Goal: Navigation & Orientation: Find specific page/section

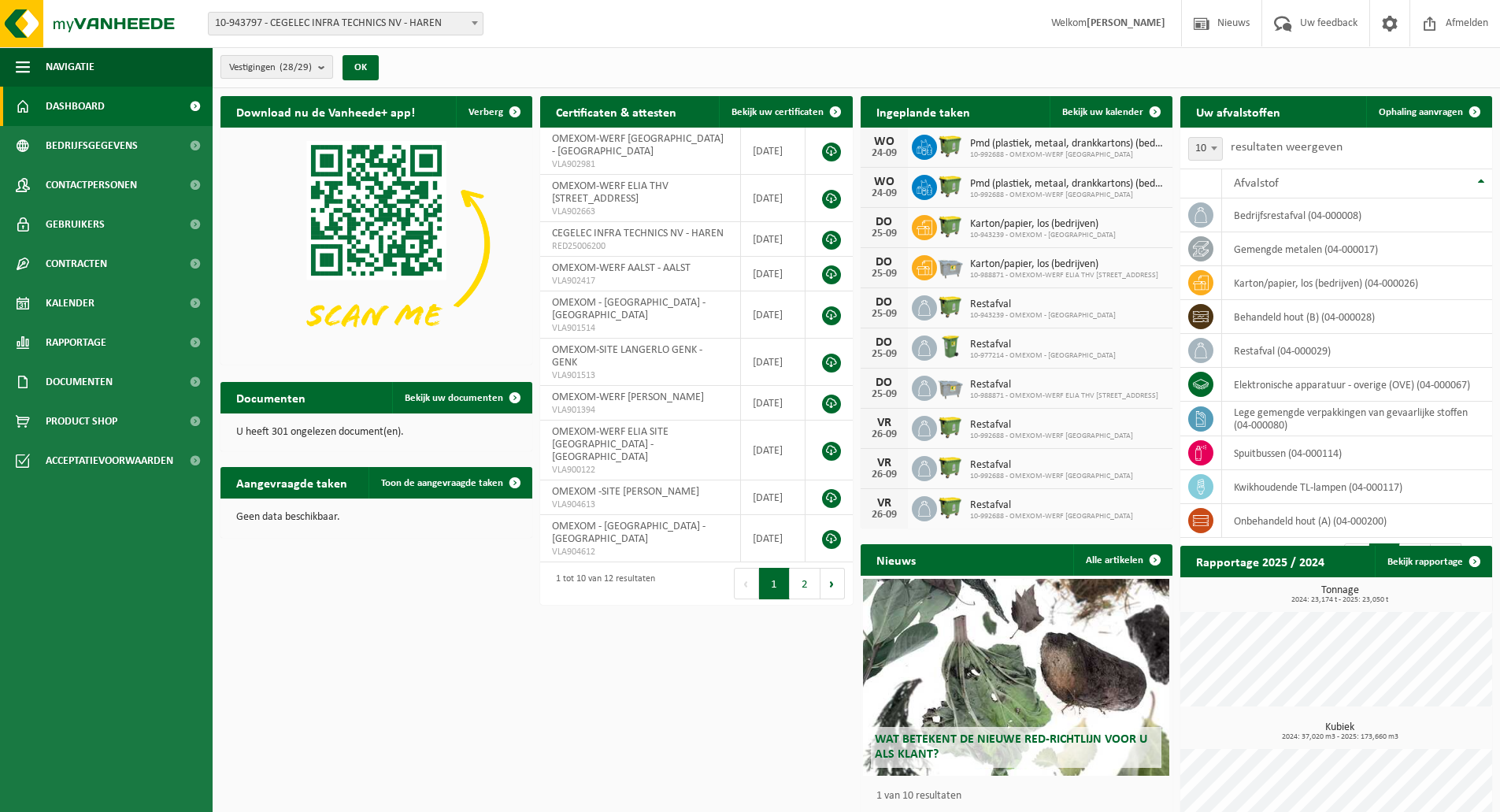
click at [302, 54] on div "Vestigingen (28/29) Alles selecteren Alles deselecteren Actieve selecteren CEGE…" at bounding box center [305, 68] width 184 height 34
click at [320, 74] on b "submit" at bounding box center [325, 66] width 15 height 22
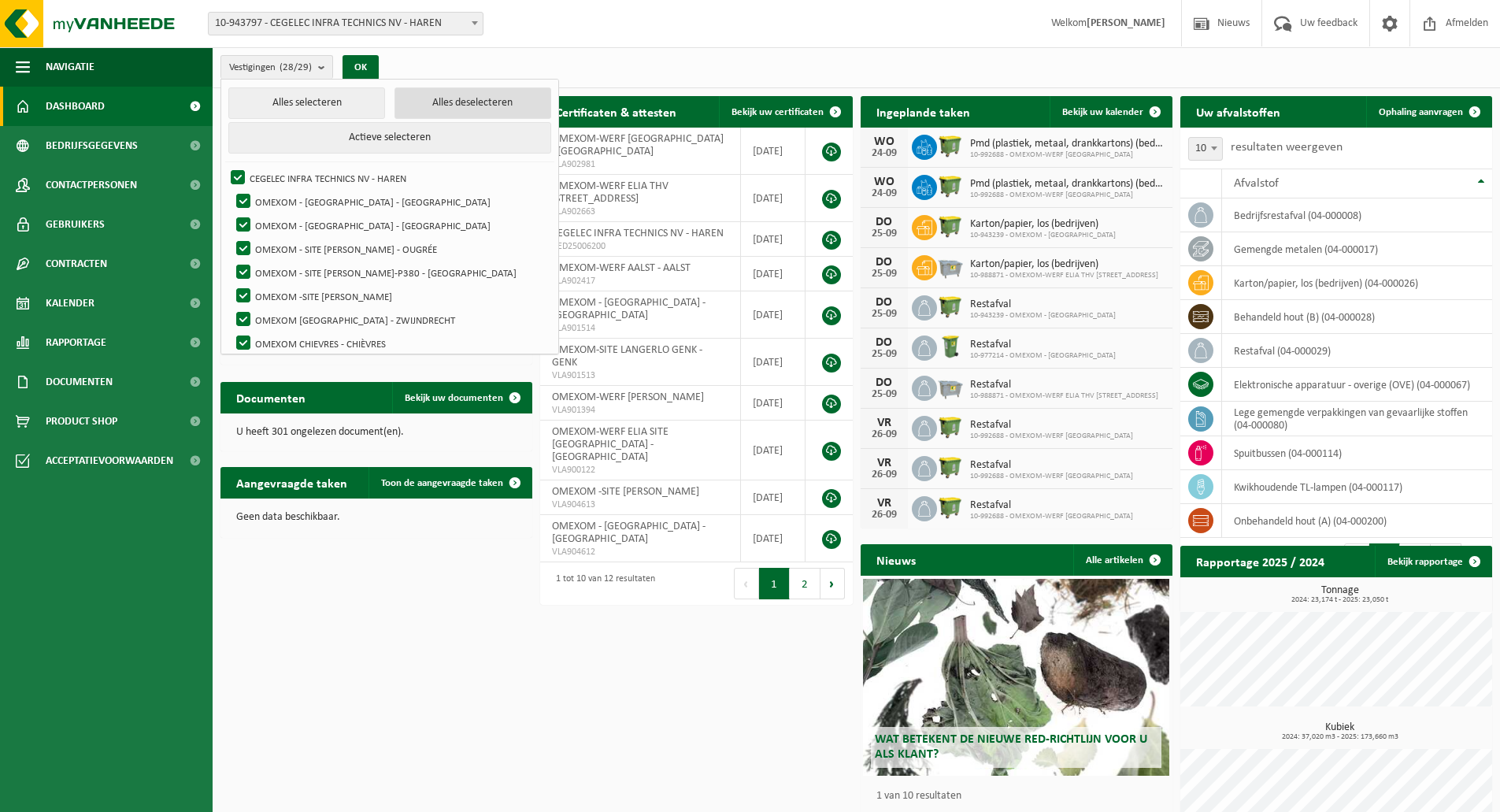
click at [408, 113] on button "Alles deselecteren" at bounding box center [473, 102] width 156 height 31
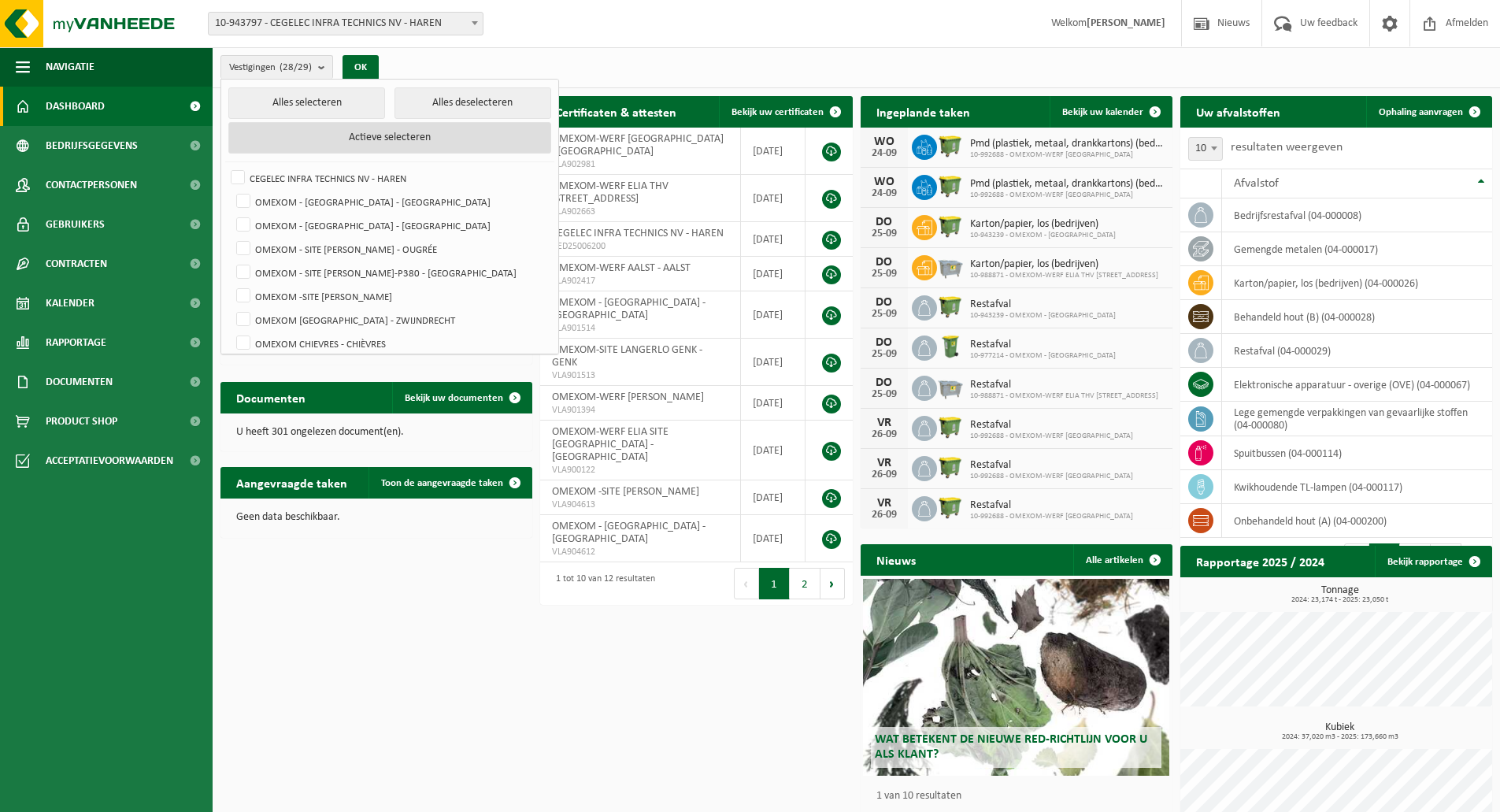
checkbox input "false"
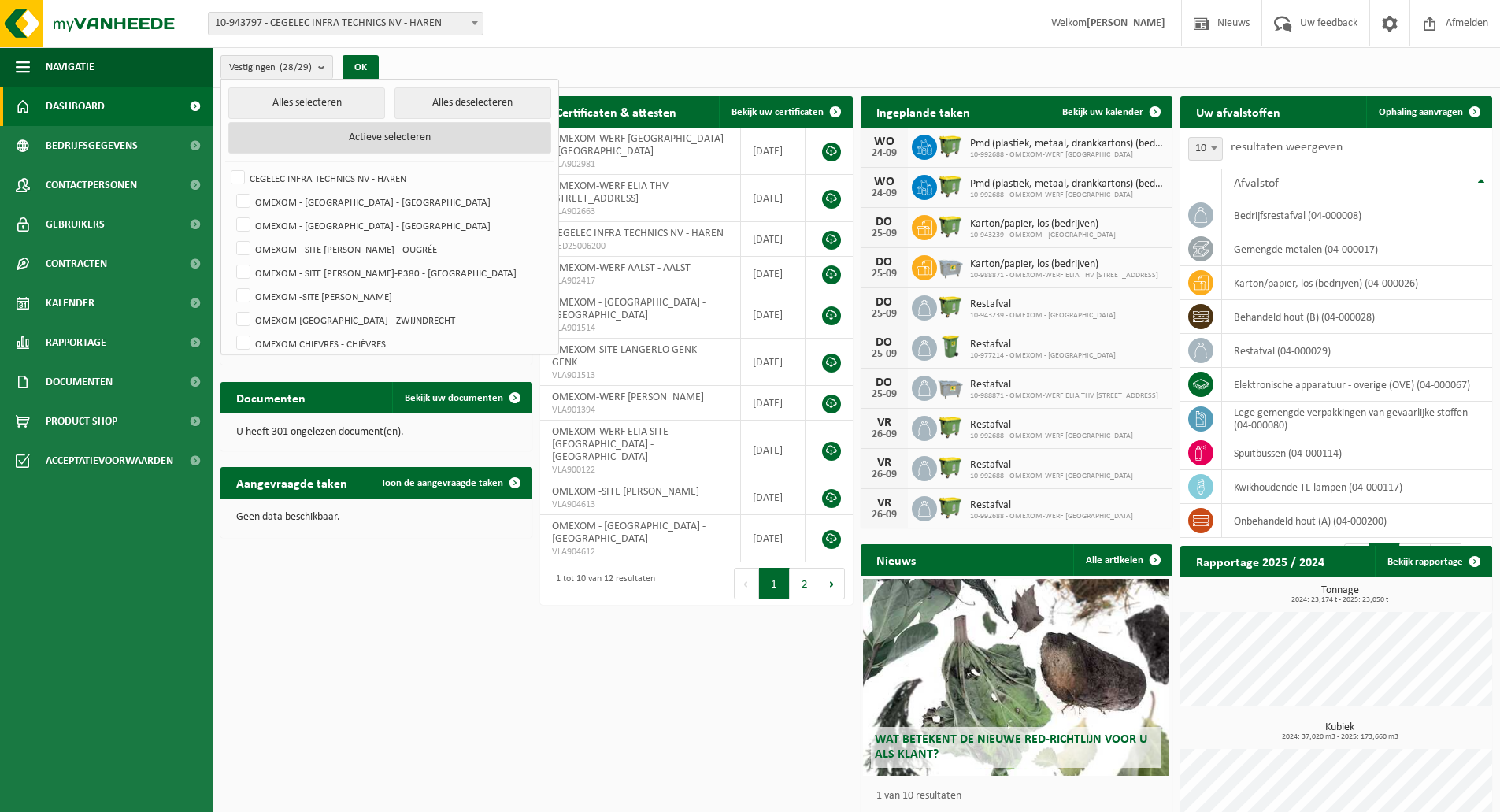
checkbox input "false"
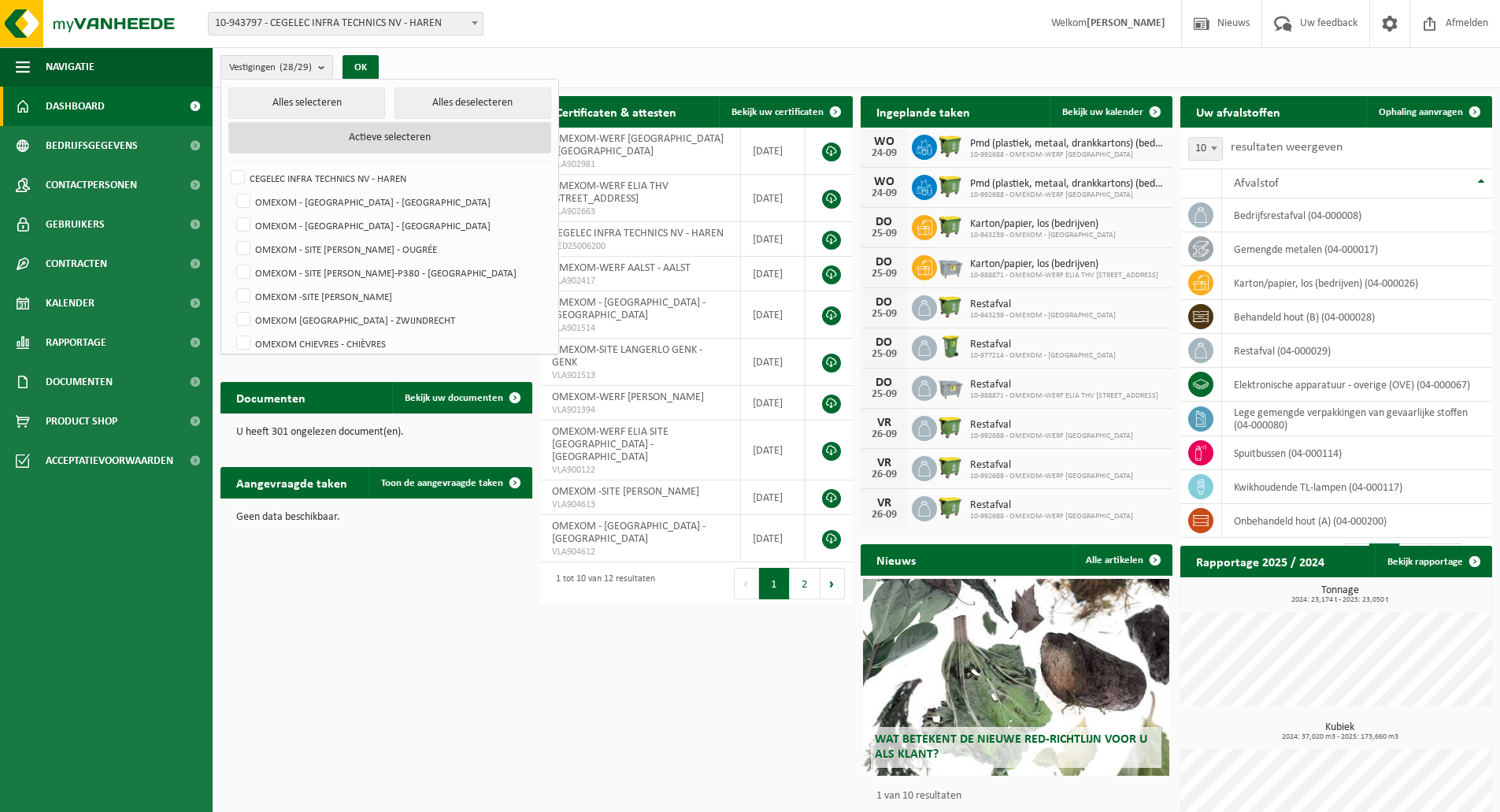
checkbox input "false"
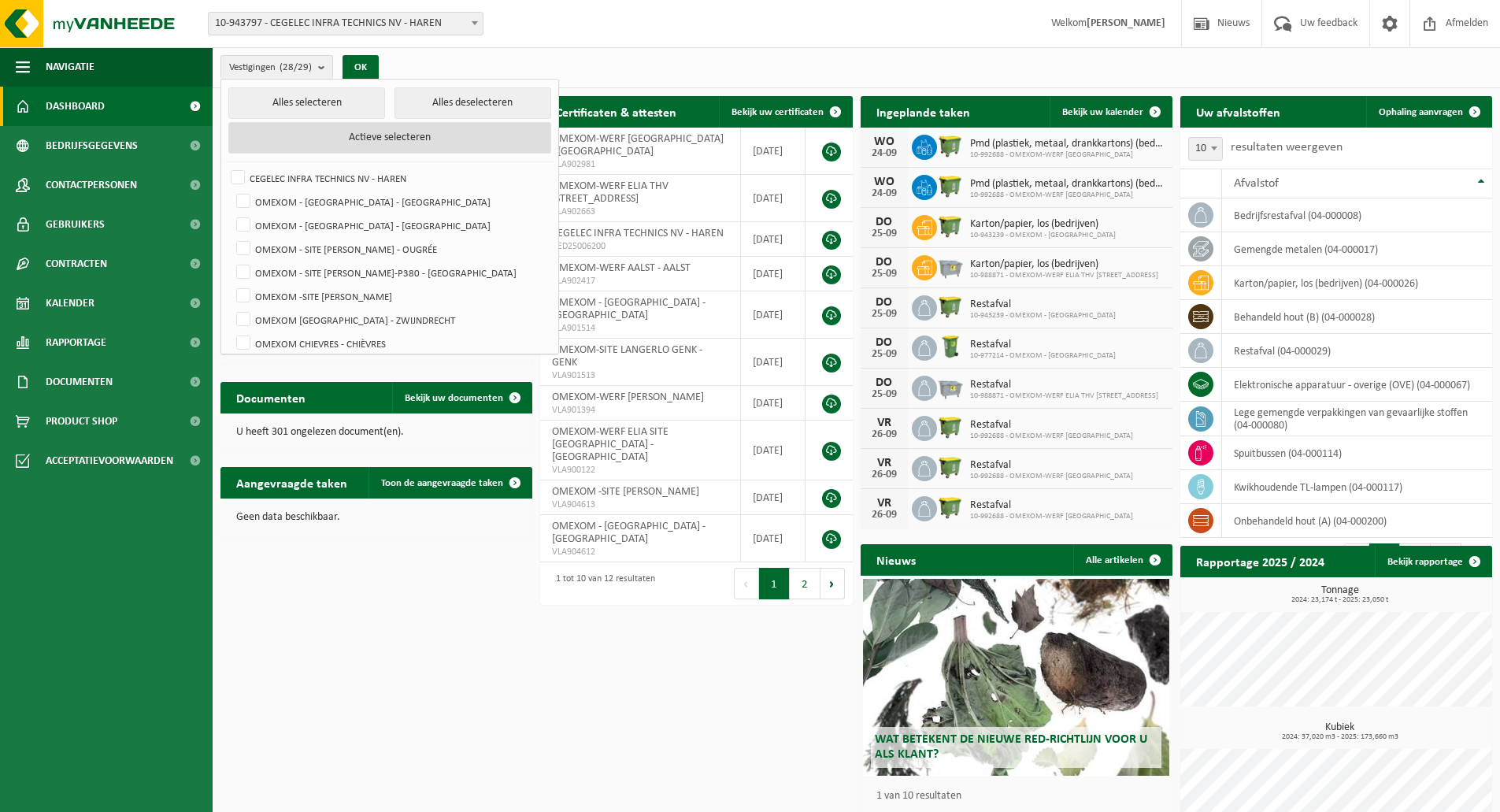
checkbox input "false"
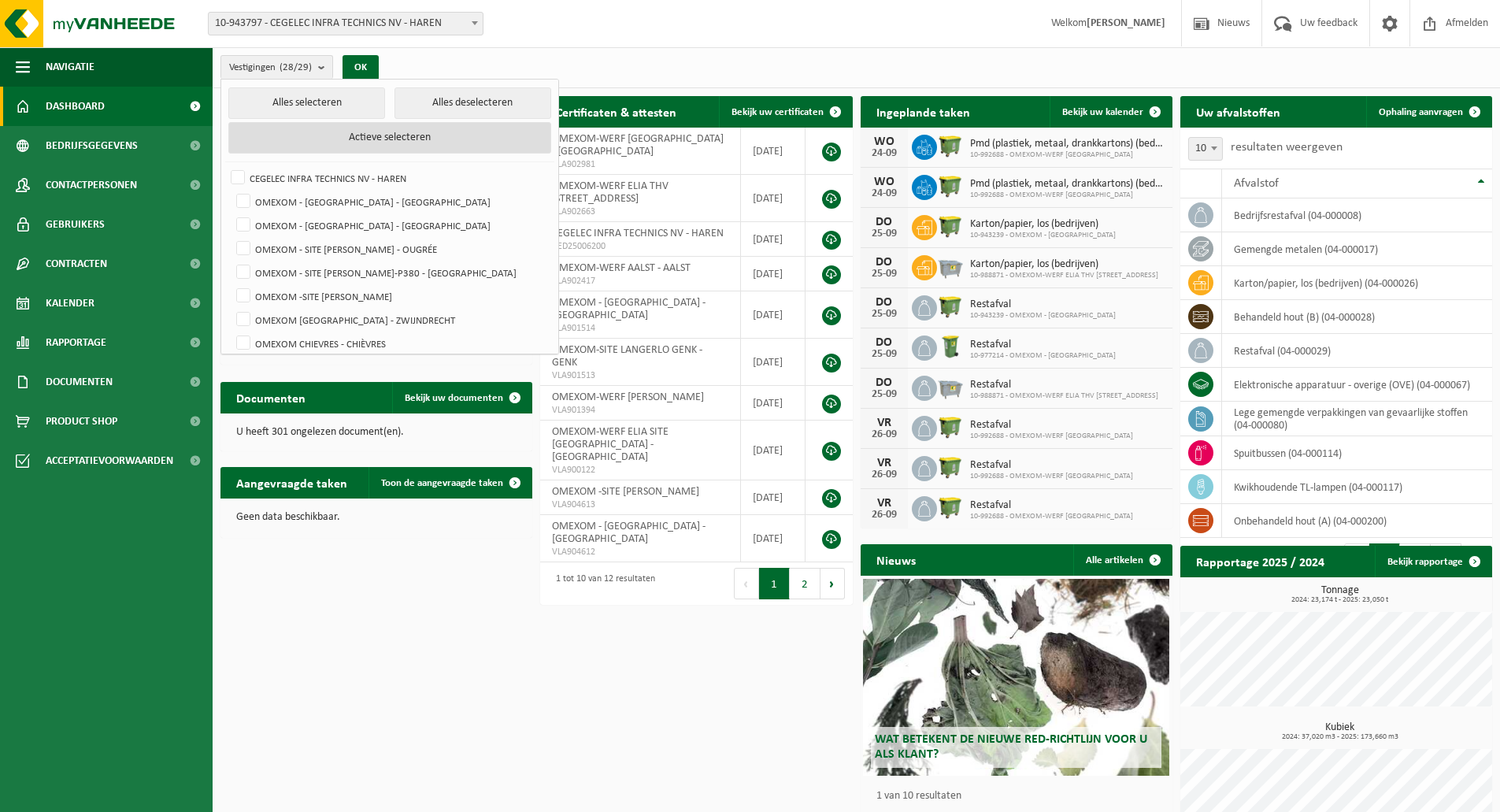
checkbox input "false"
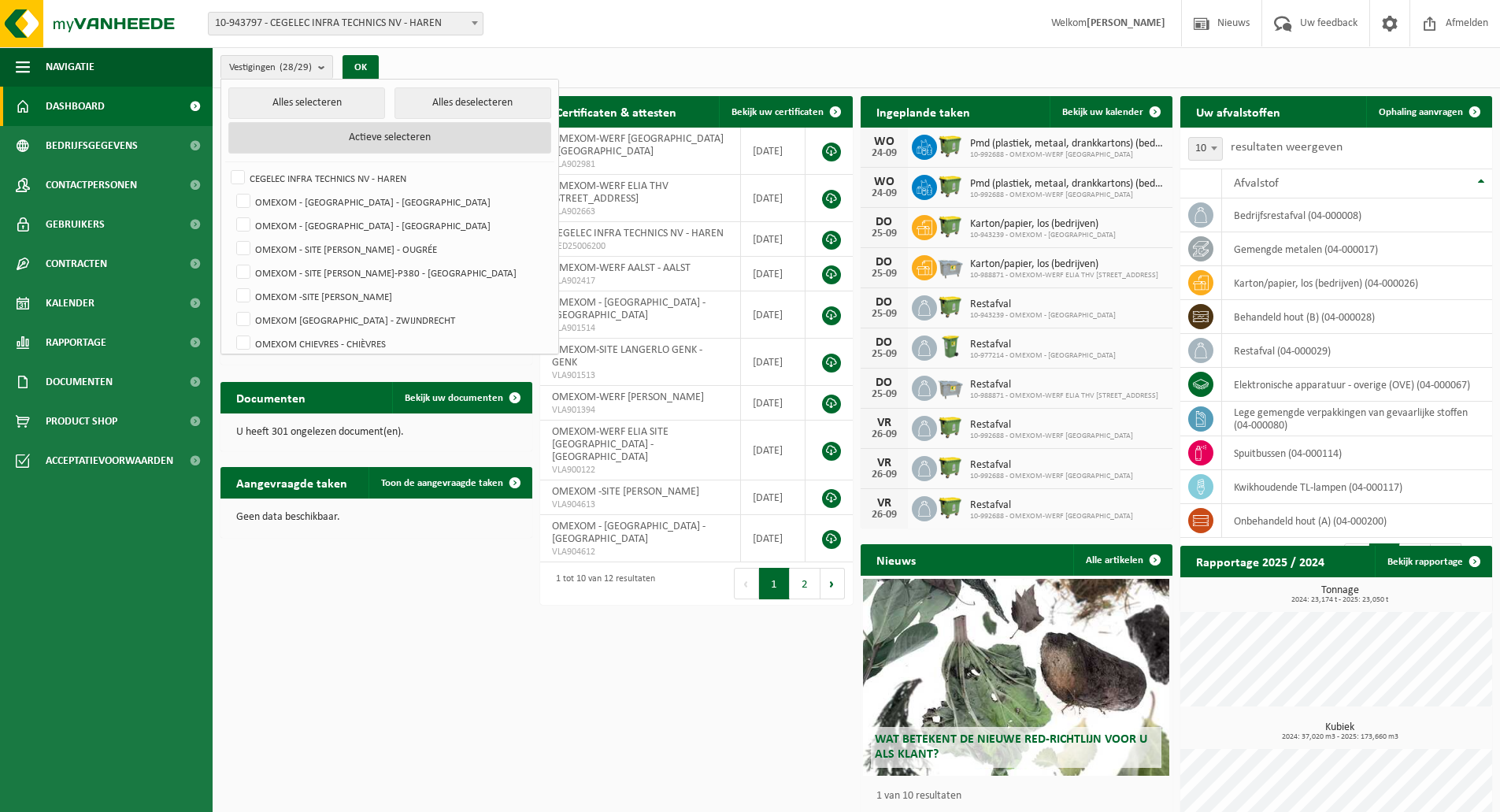
checkbox input "false"
click at [346, 222] on label "OMEXOM - [GEOGRAPHIC_DATA] - [GEOGRAPHIC_DATA]" at bounding box center [392, 225] width 317 height 23
click at [230, 213] on input "OMEXOM - [GEOGRAPHIC_DATA] - [GEOGRAPHIC_DATA]" at bounding box center [230, 213] width 1 height 1
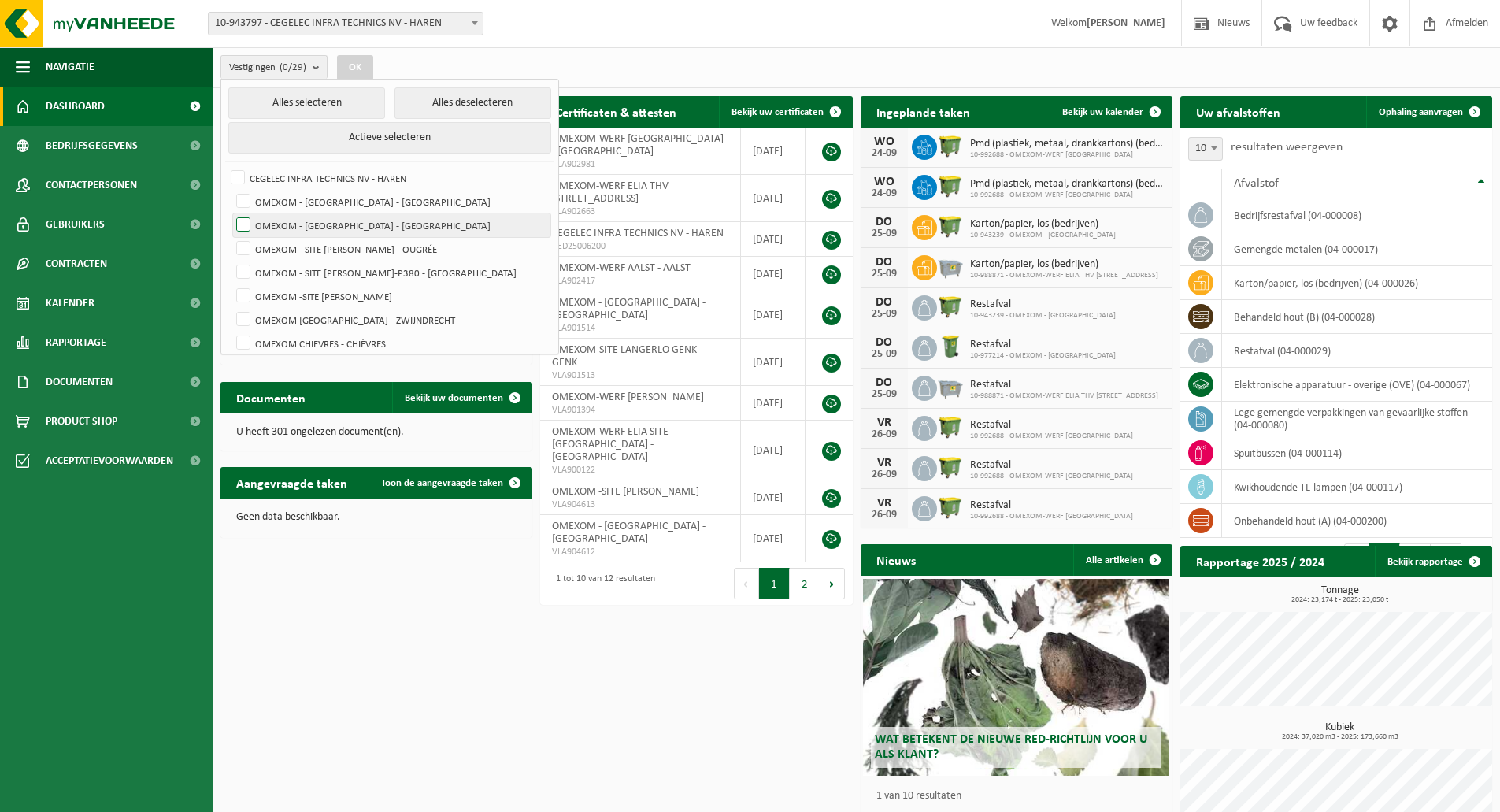
checkbox input "true"
click at [368, 66] on button "OK" at bounding box center [354, 67] width 36 height 25
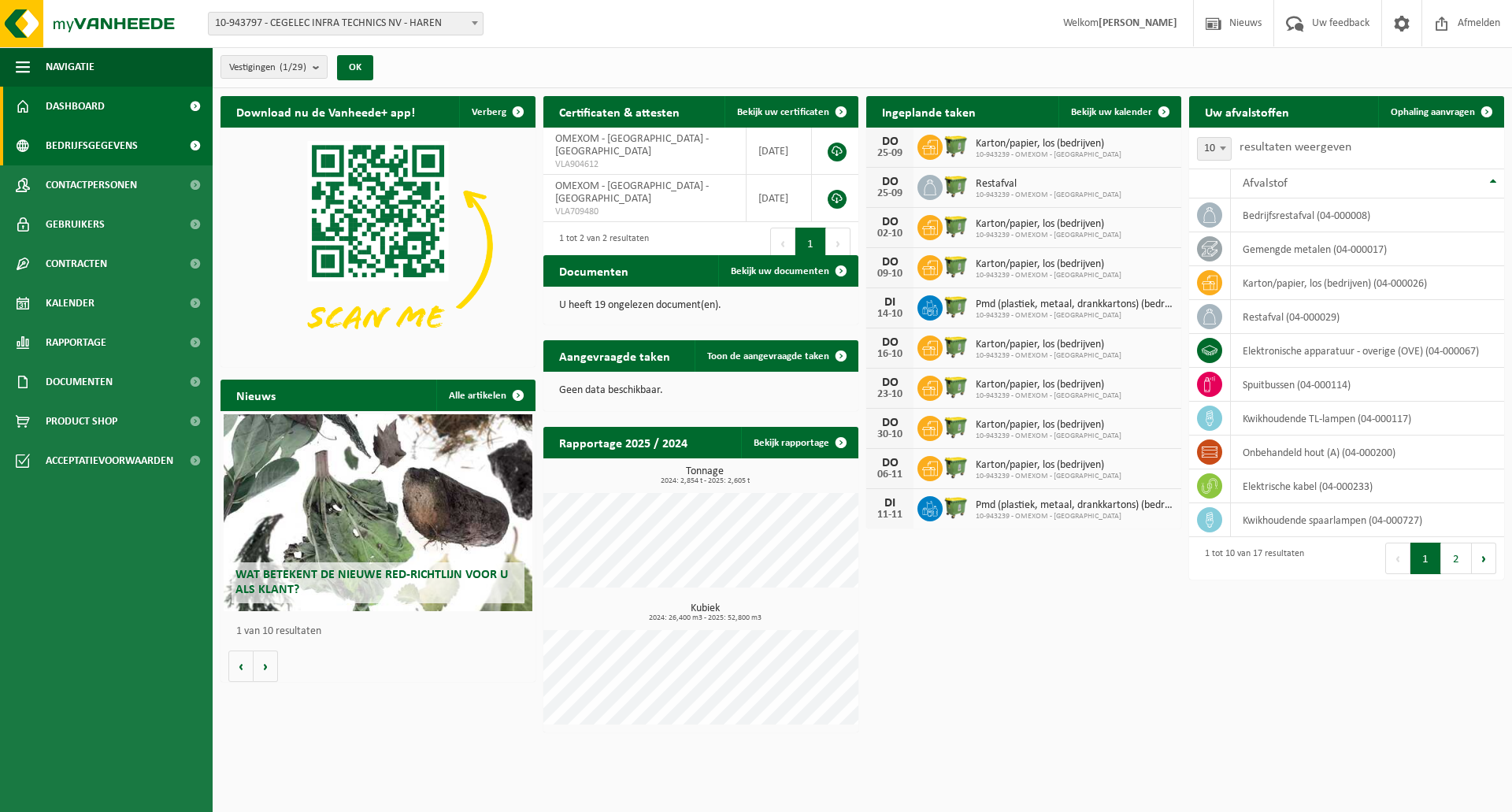
click at [42, 139] on link "Bedrijfsgegevens" at bounding box center [106, 145] width 213 height 39
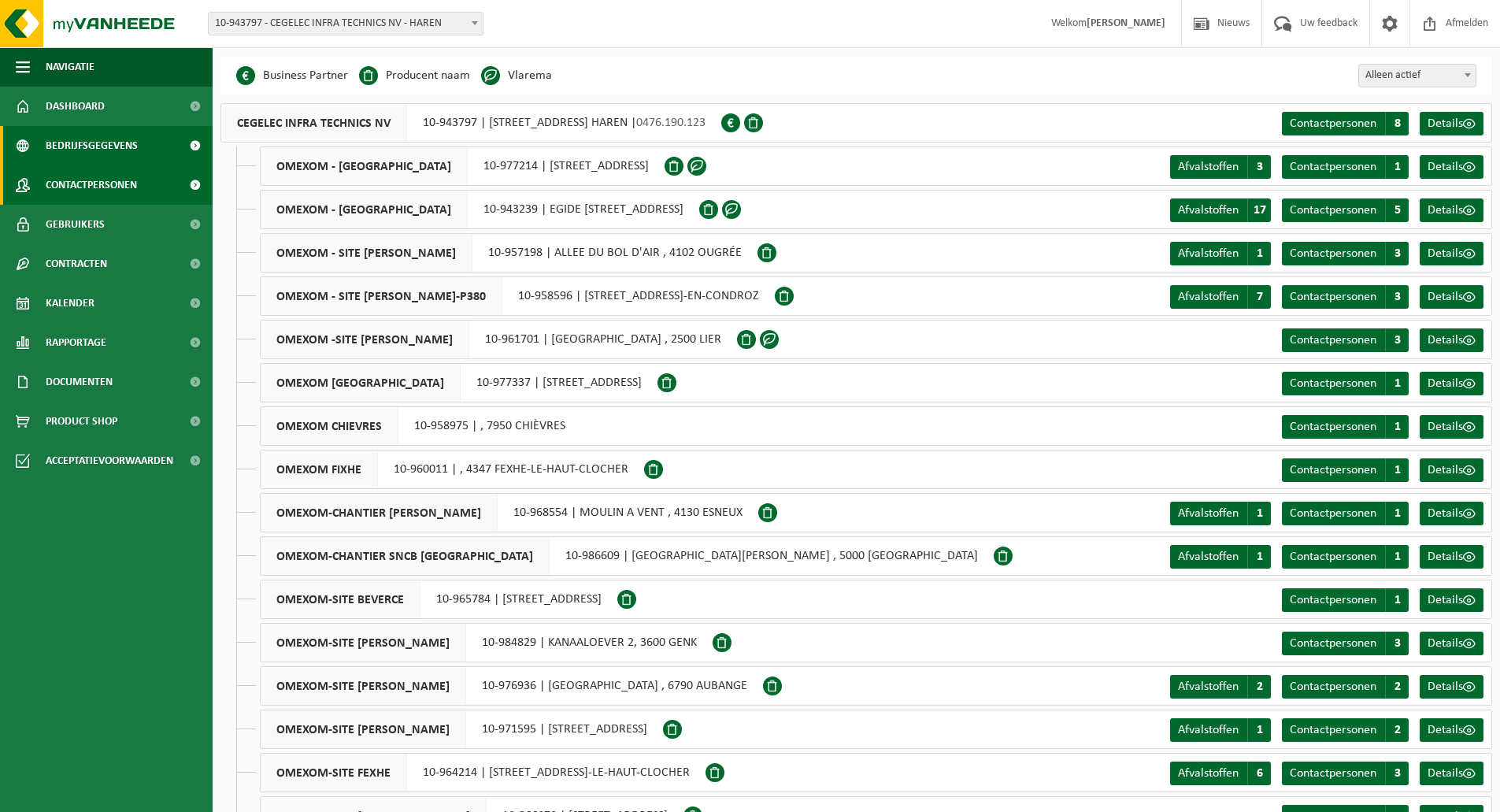
click at [68, 190] on span "Contactpersonen" at bounding box center [91, 184] width 91 height 39
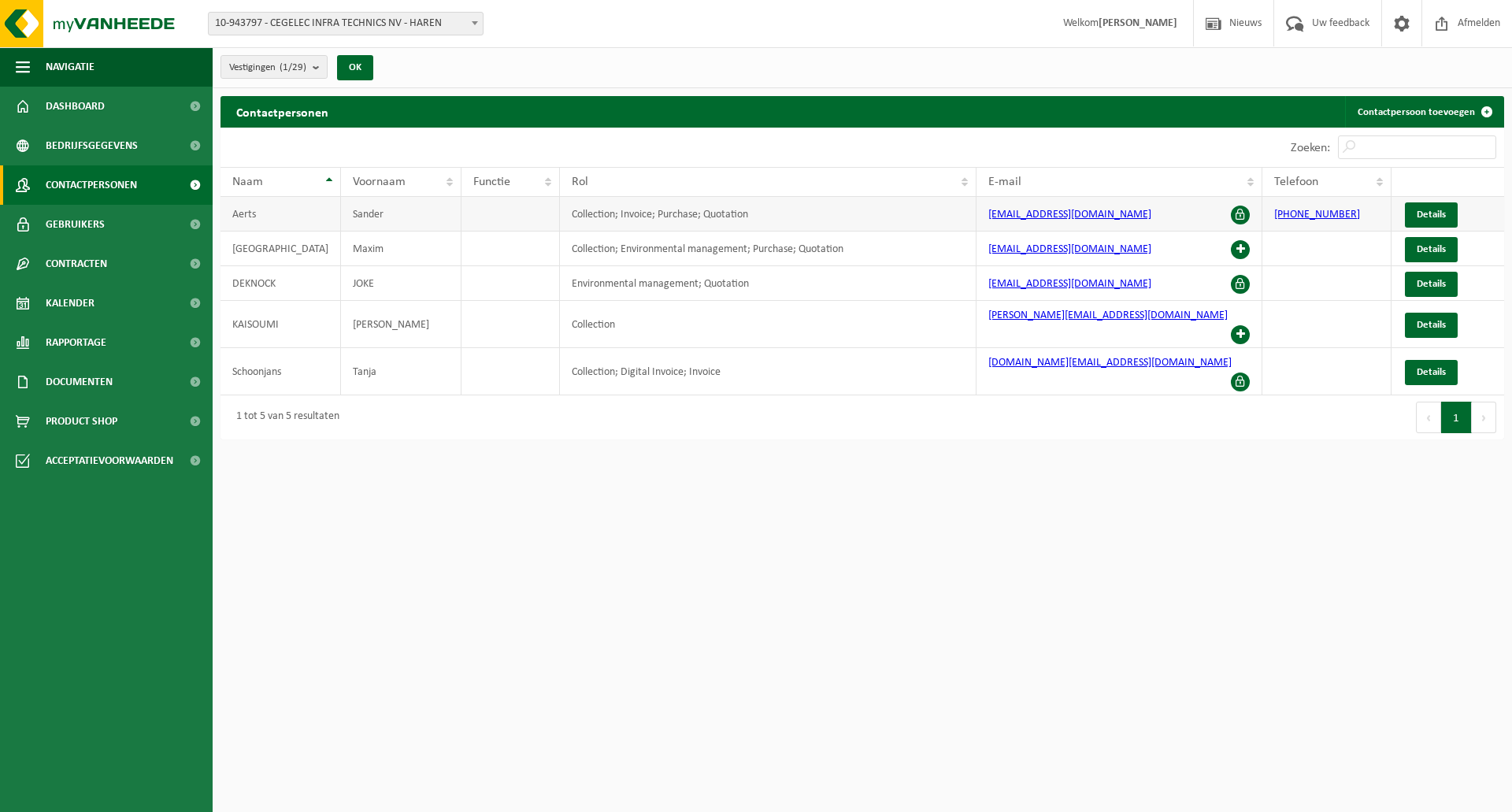
click at [1236, 212] on span at bounding box center [1240, 214] width 19 height 19
click at [117, 423] on span "Product Shop" at bounding box center [81, 420] width 72 height 39
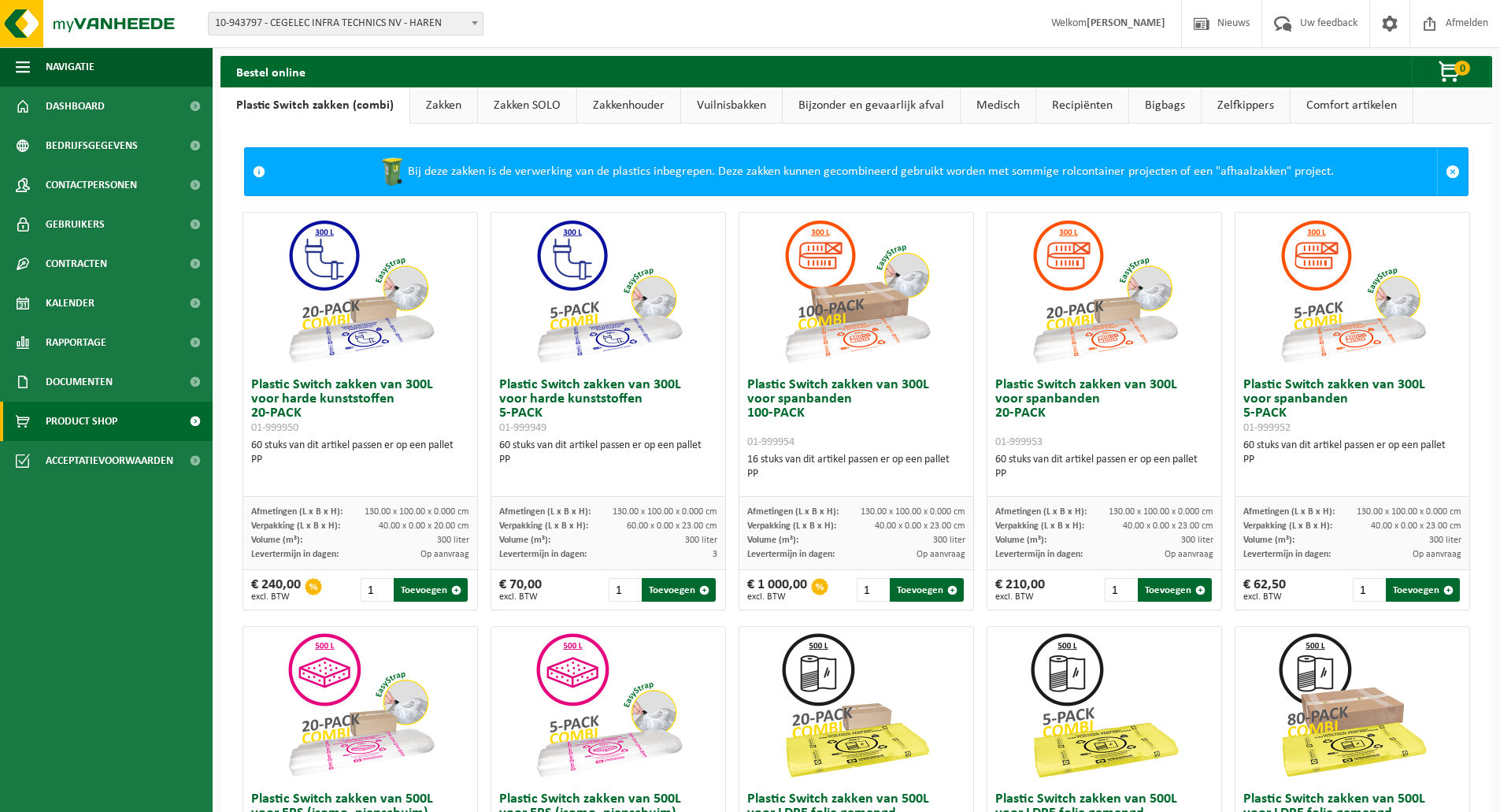
click at [433, 114] on link "Zakken" at bounding box center [443, 105] width 67 height 36
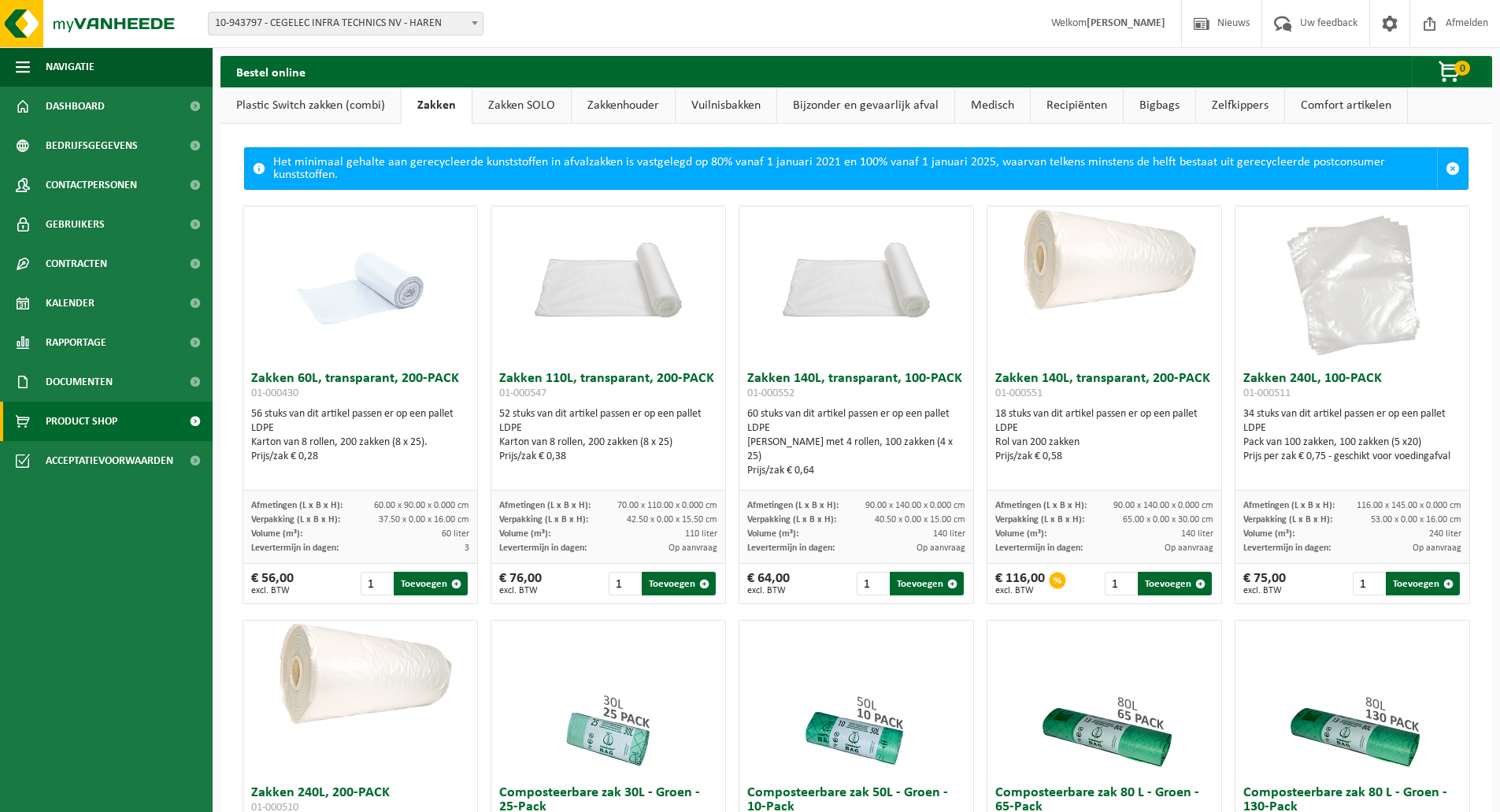
click at [532, 112] on link "Zakken SOLO" at bounding box center [521, 105] width 98 height 36
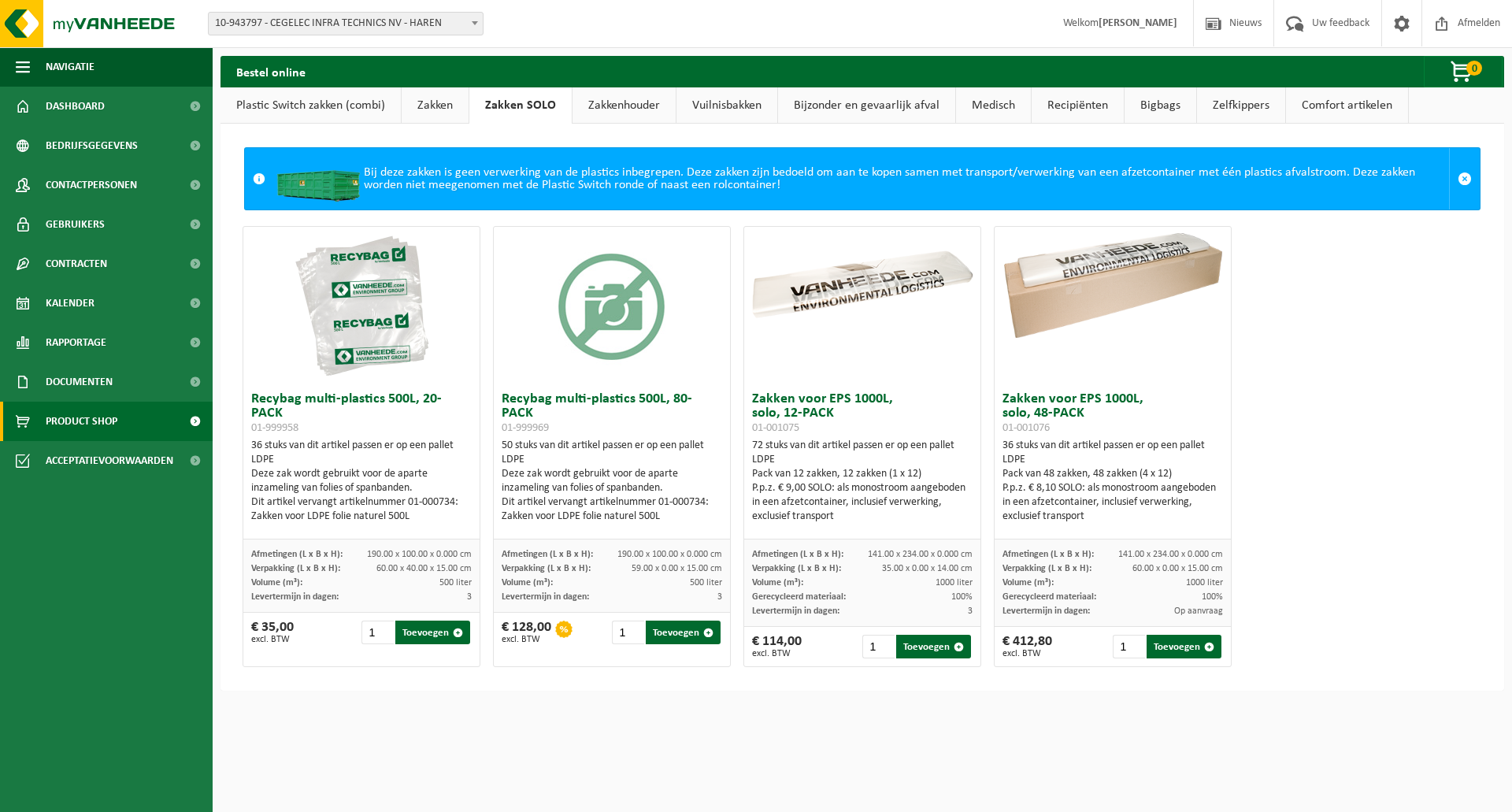
click at [612, 118] on link "Zakkenhouder" at bounding box center [624, 105] width 103 height 36
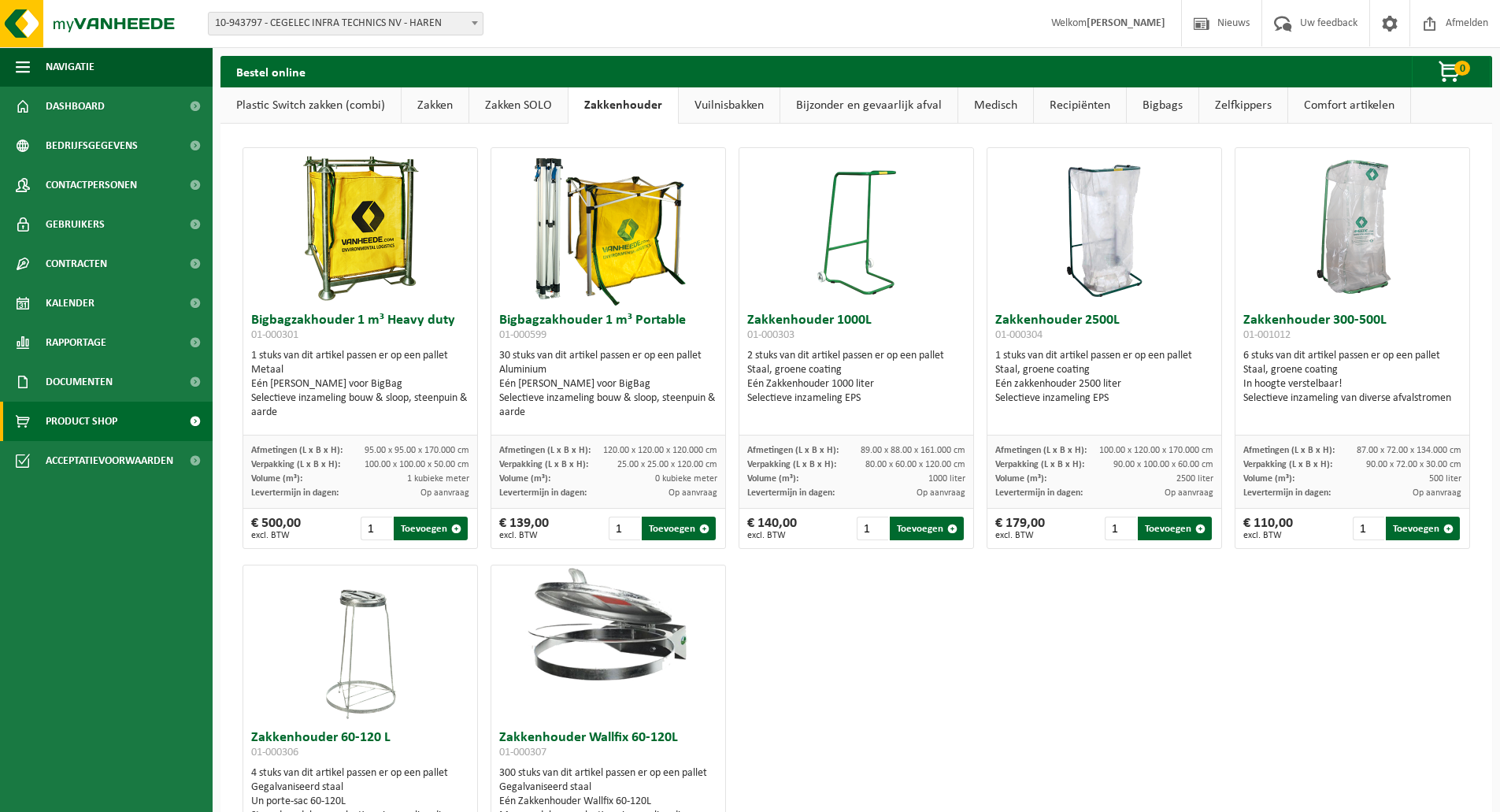
click at [698, 118] on link "Vuilnisbakken" at bounding box center [728, 105] width 101 height 36
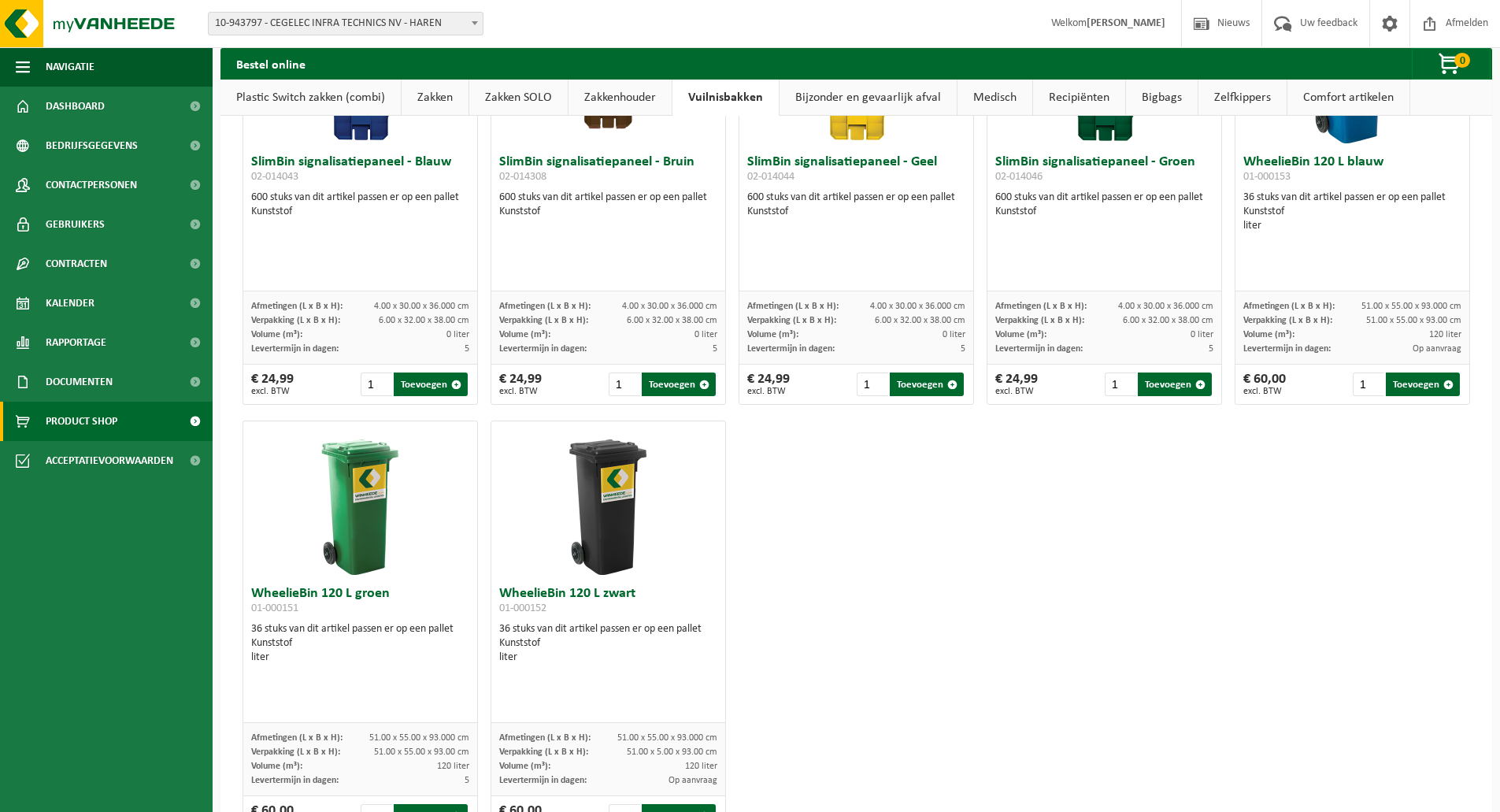
scroll to position [1712, 0]
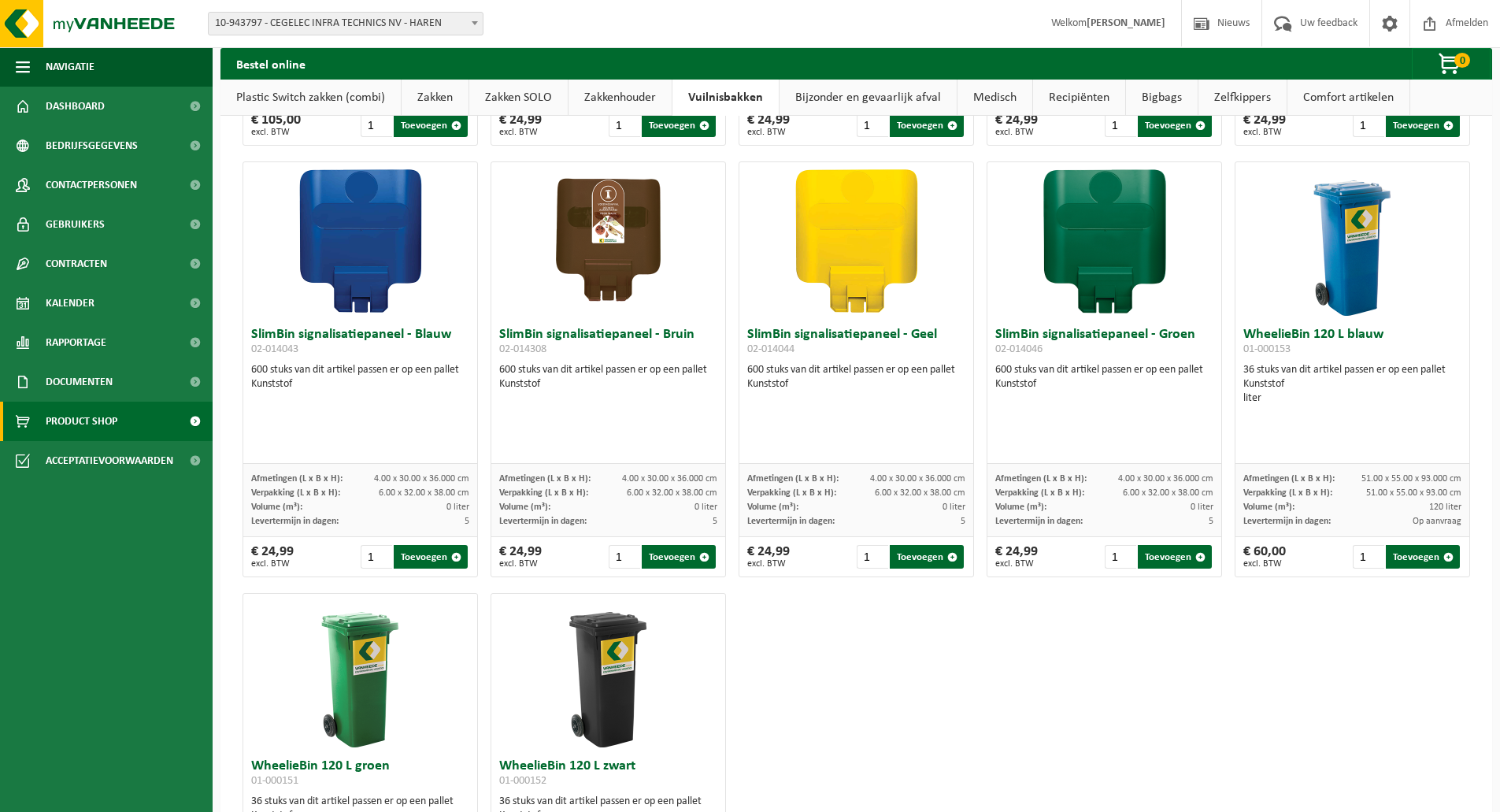
click at [957, 97] on link "Medisch" at bounding box center [994, 97] width 75 height 36
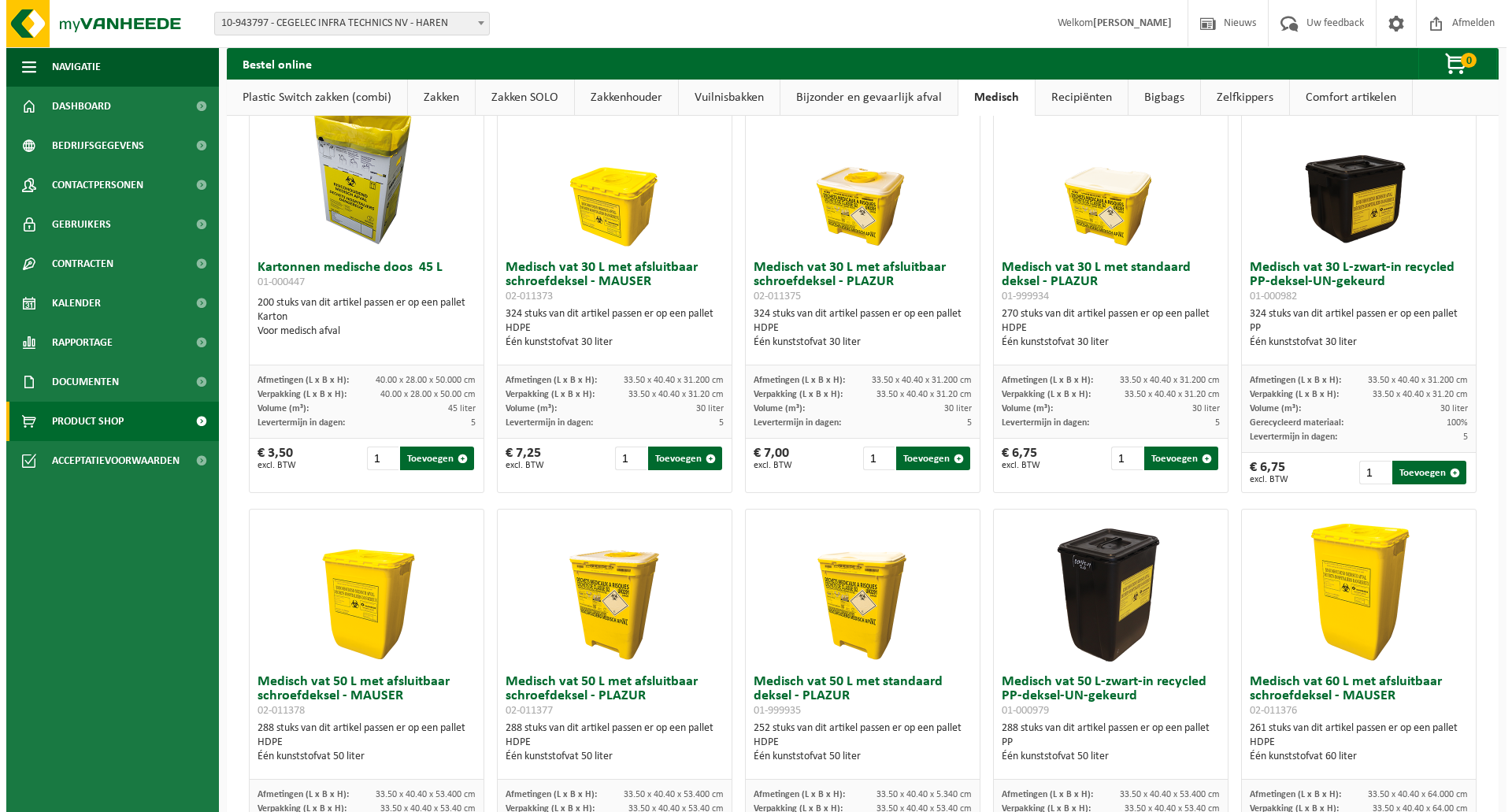
scroll to position [0, 0]
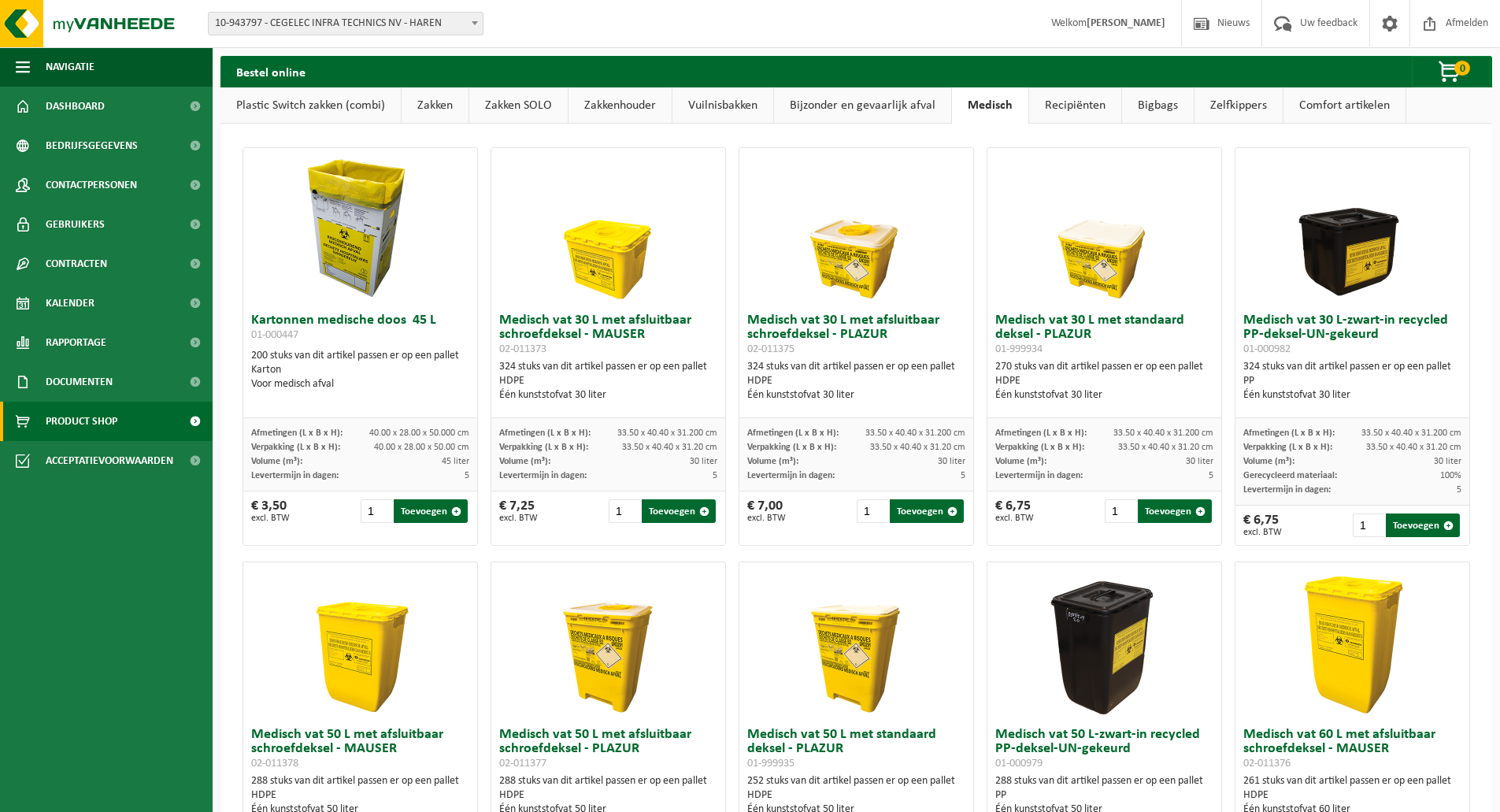
click at [1047, 117] on link "Recipiënten" at bounding box center [1075, 105] width 92 height 36
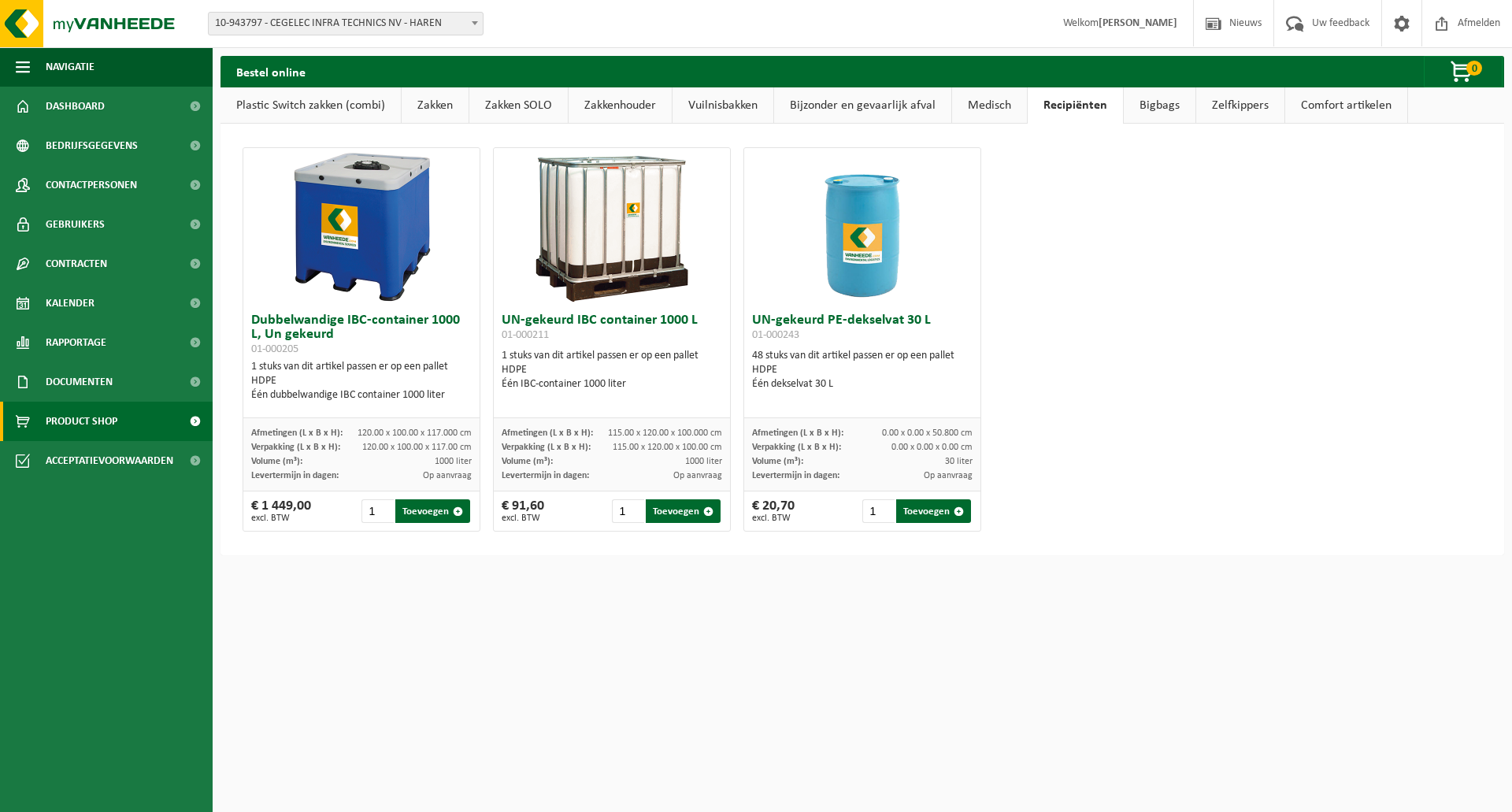
click at [999, 113] on link "Medisch" at bounding box center [989, 105] width 75 height 36
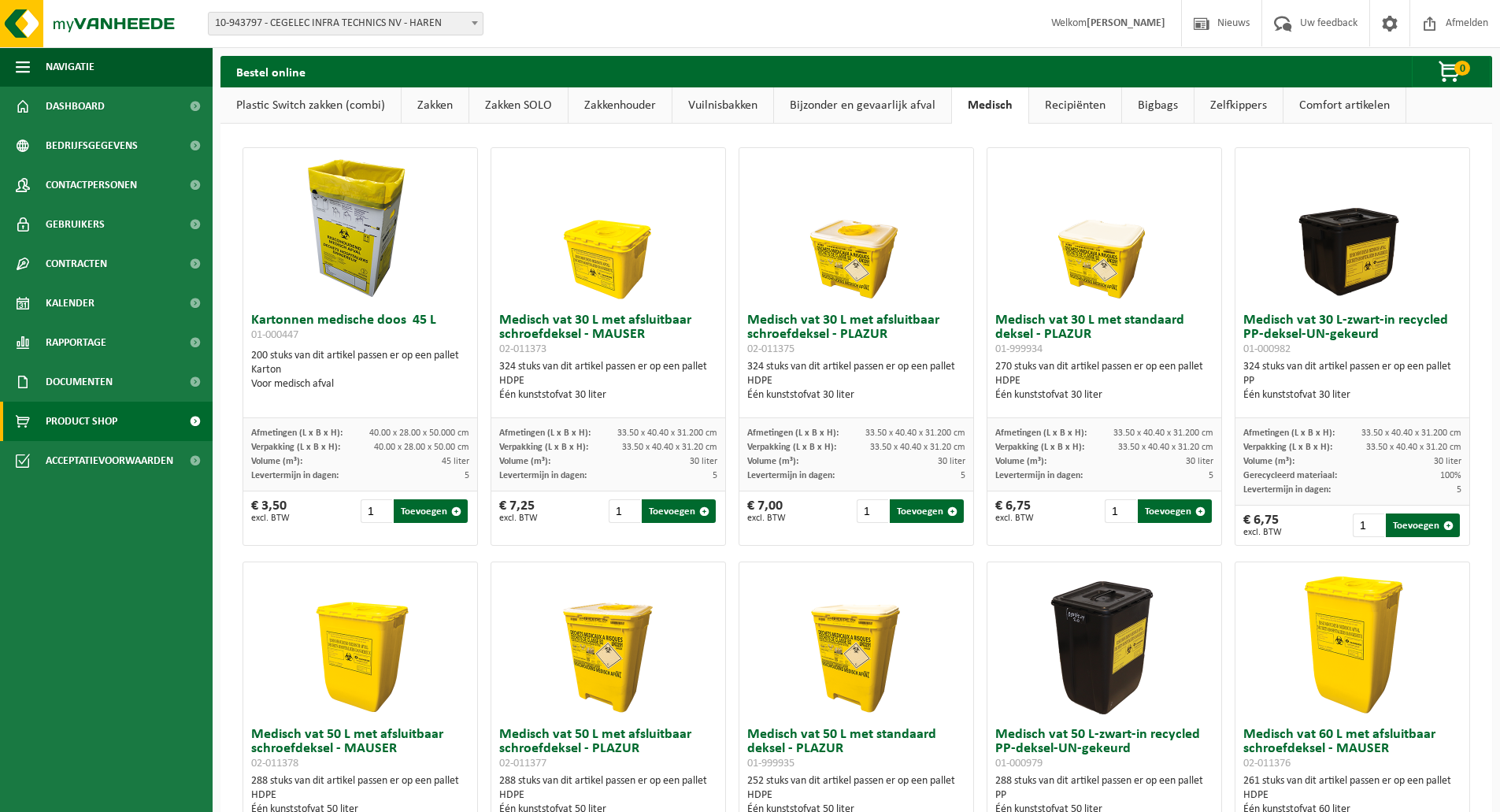
click at [1055, 113] on link "Recipiënten" at bounding box center [1075, 105] width 92 height 36
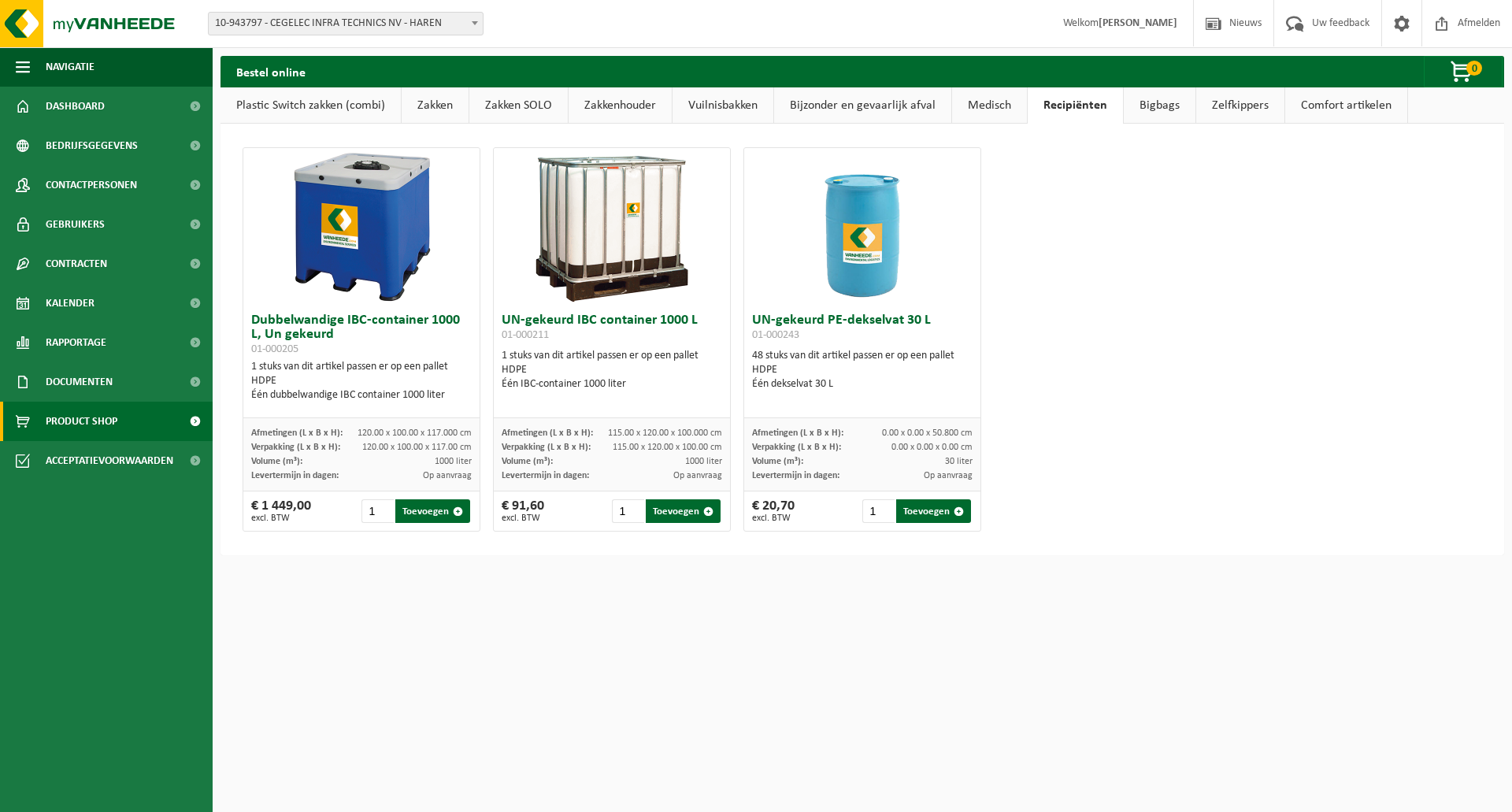
click at [1173, 118] on link "Bigbags" at bounding box center [1160, 105] width 72 height 36
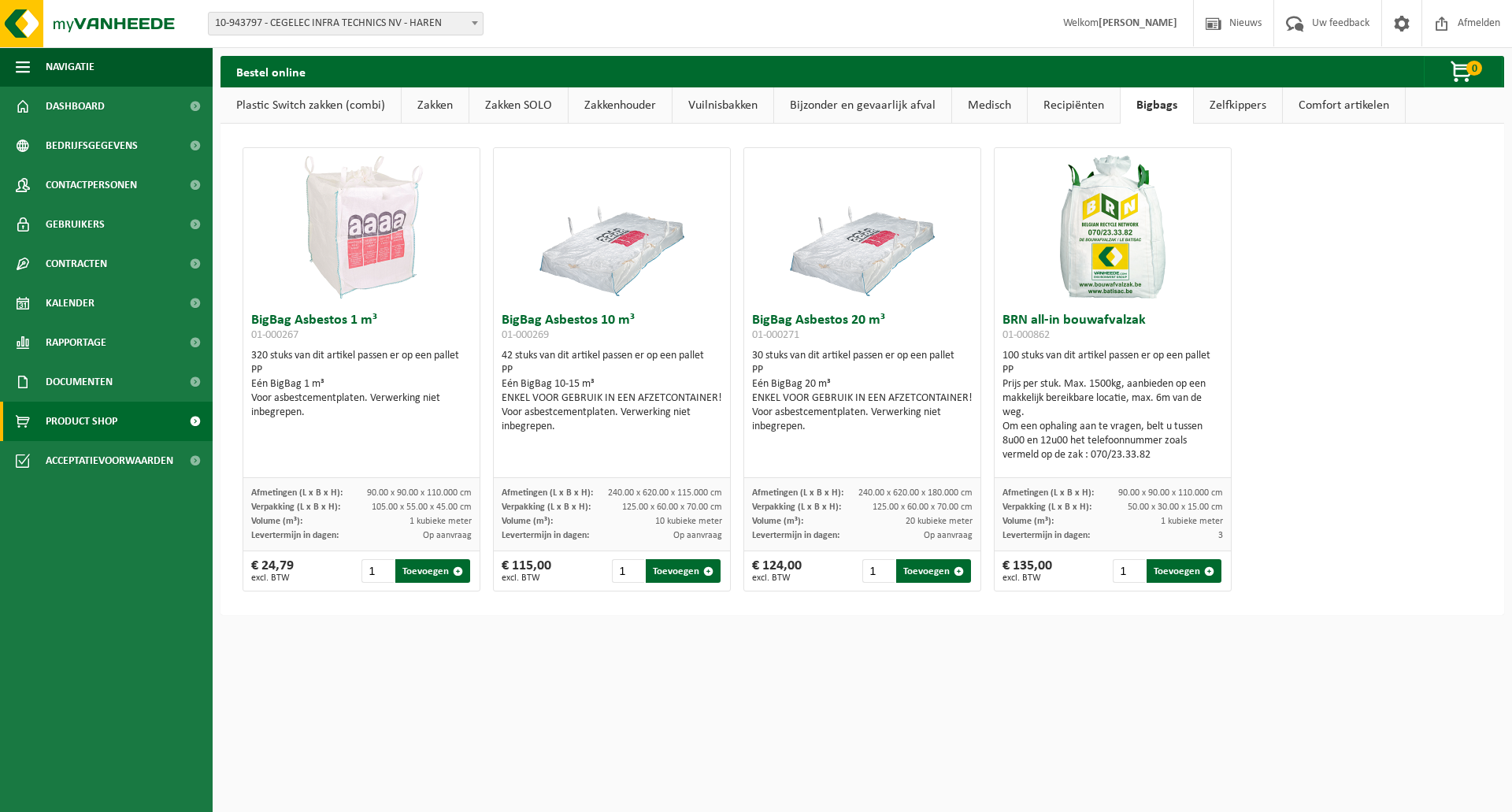
click at [1225, 108] on link "Zelfkippers" at bounding box center [1238, 105] width 88 height 36
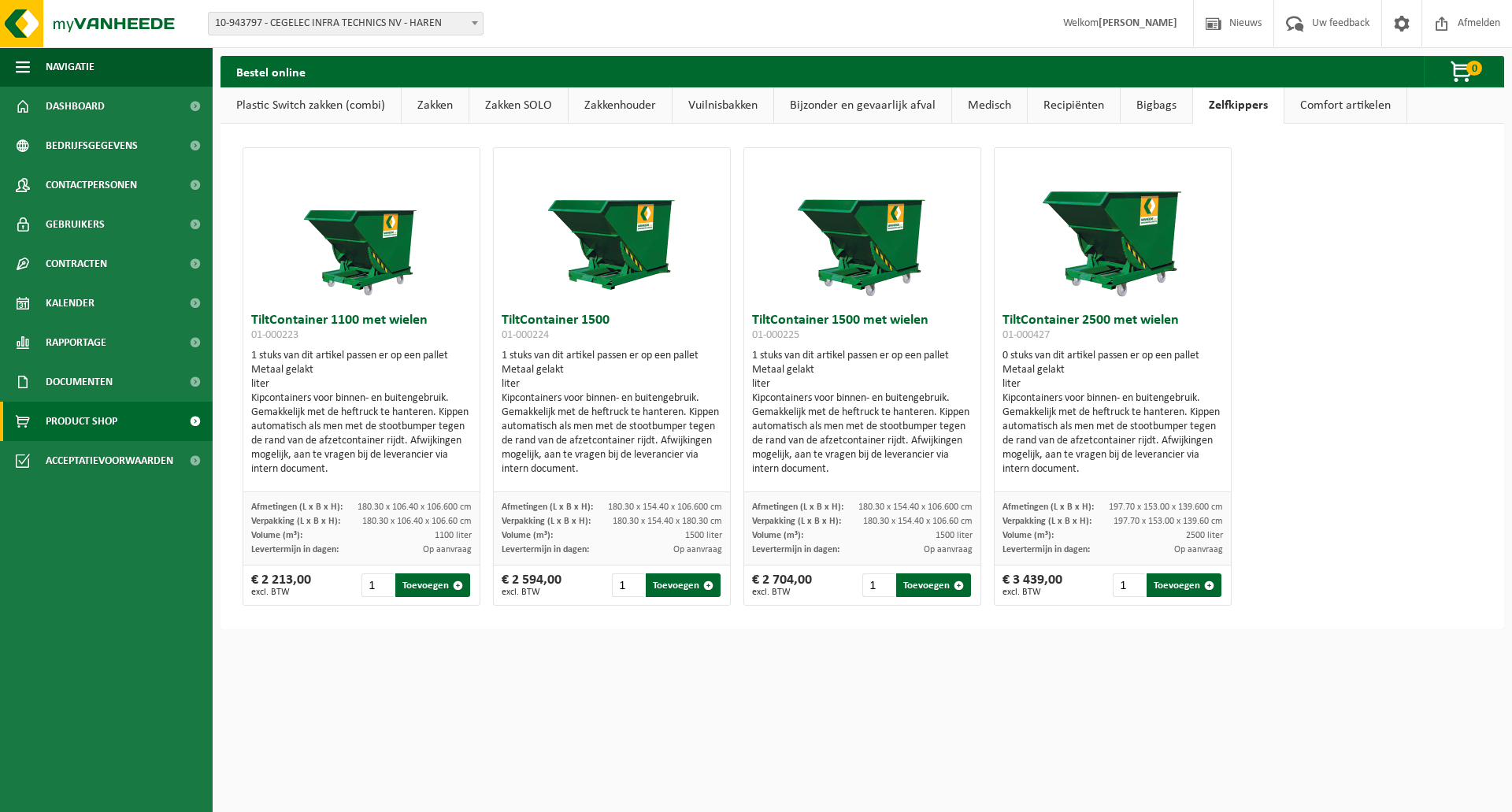
click at [1147, 110] on link "Bigbags" at bounding box center [1157, 105] width 72 height 36
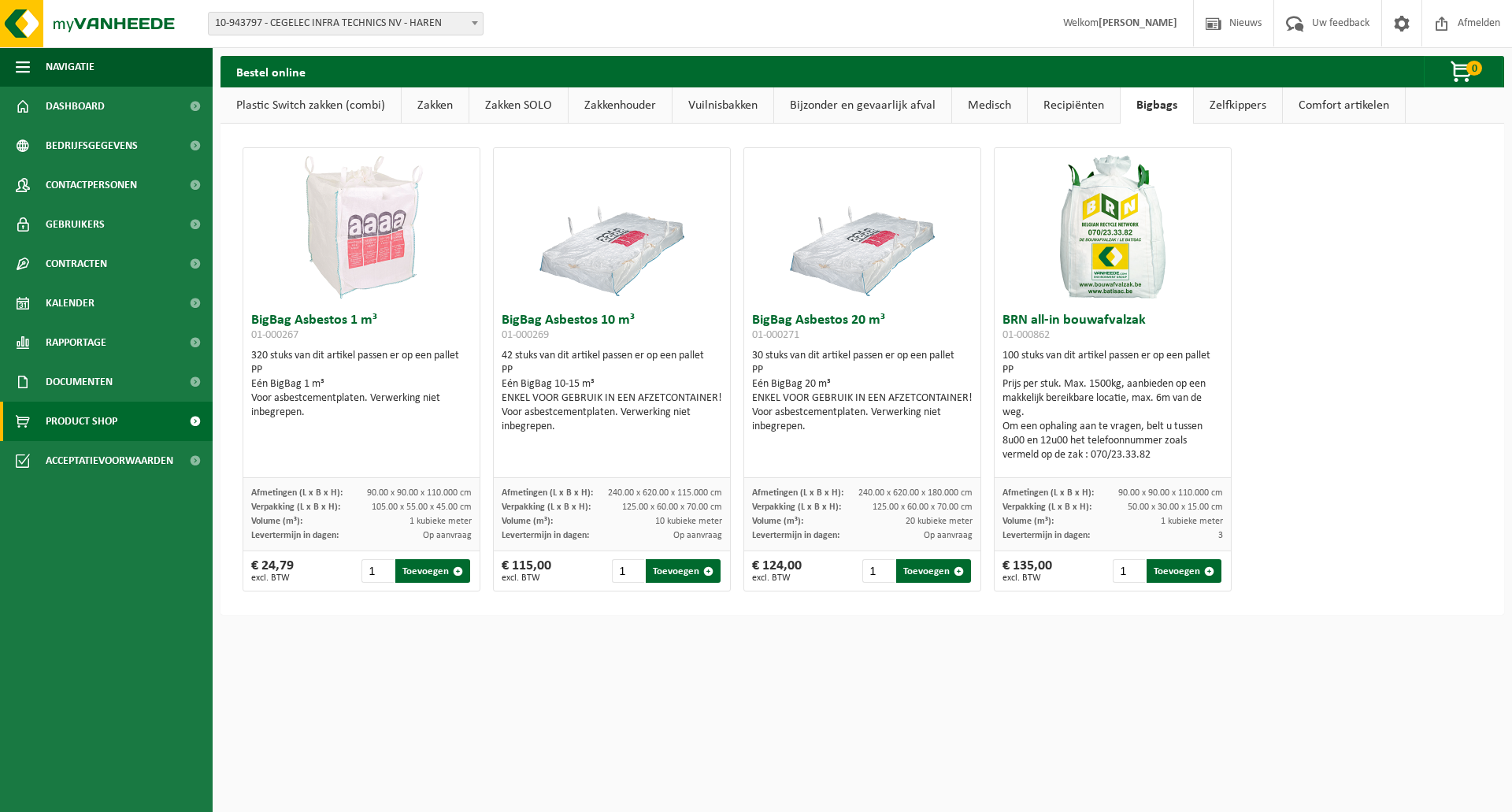
click at [1210, 113] on link "Zelfkippers" at bounding box center [1238, 105] width 88 height 36
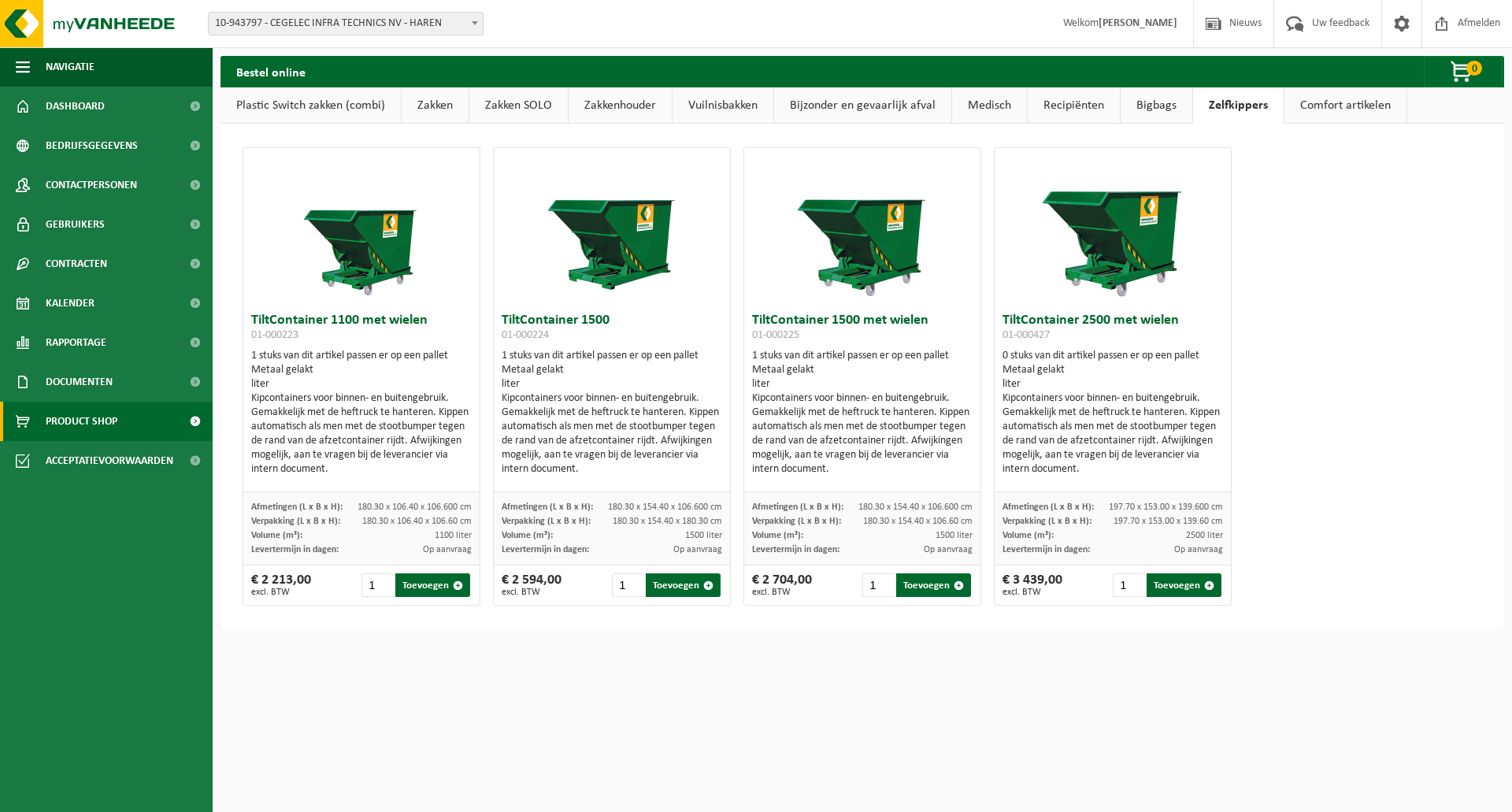
click at [1289, 111] on link "Comfort artikelen" at bounding box center [1345, 105] width 122 height 36
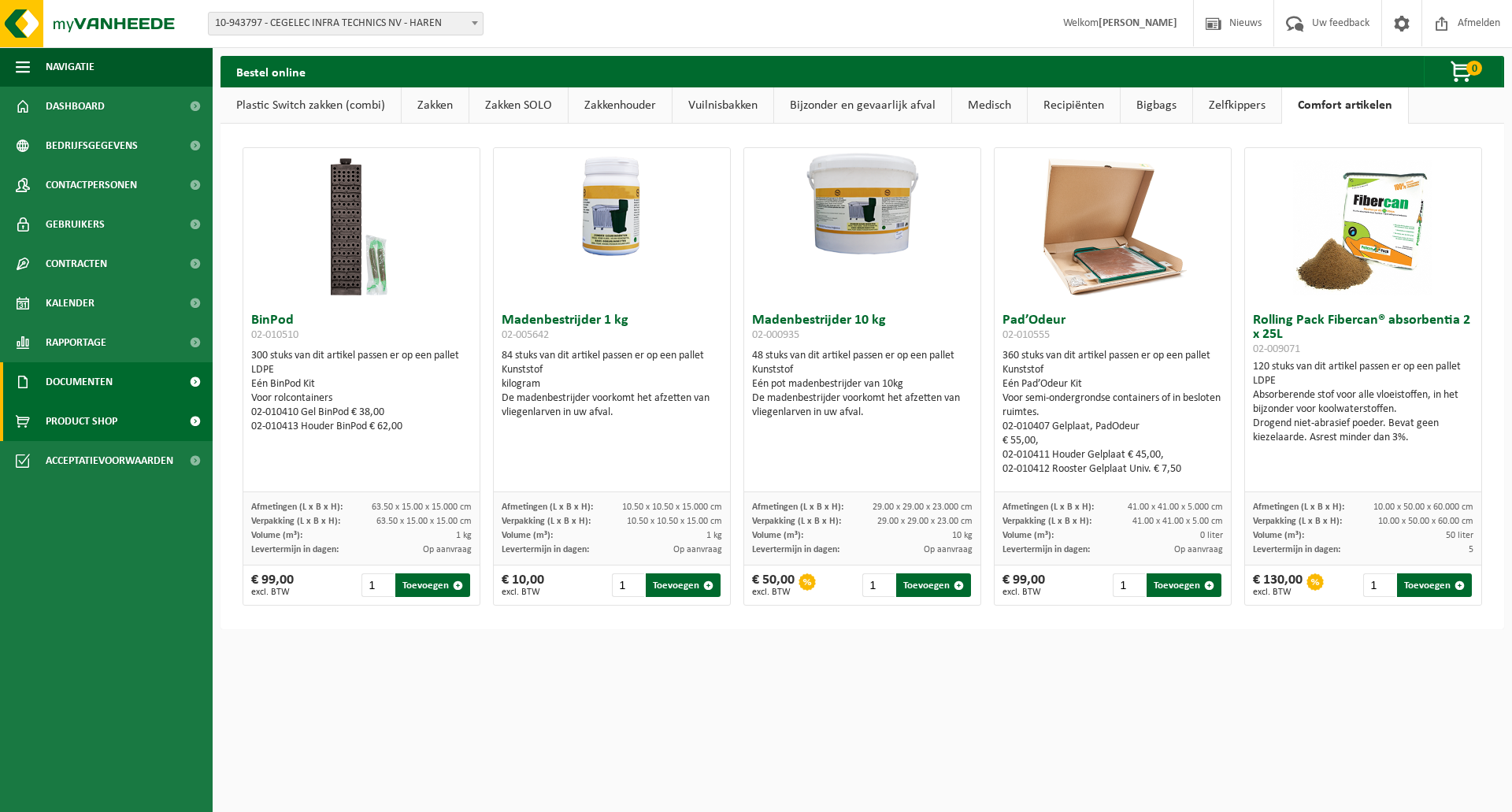
click at [106, 363] on span "Documenten" at bounding box center [79, 382] width 67 height 39
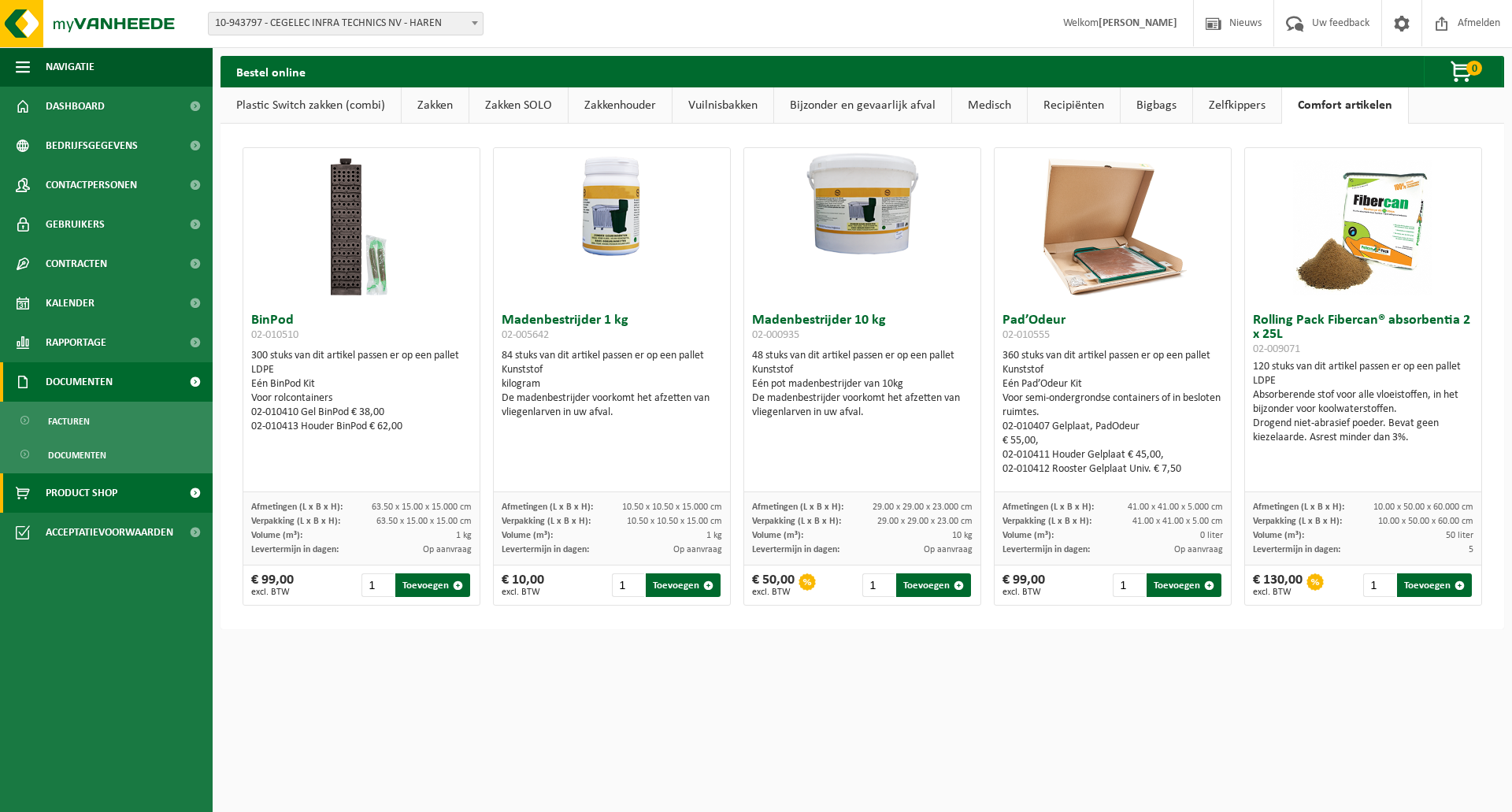
drag, startPoint x: 136, startPoint y: 396, endPoint x: 137, endPoint y: 387, distance: 9.1
click at [137, 396] on link "Documenten" at bounding box center [106, 382] width 213 height 39
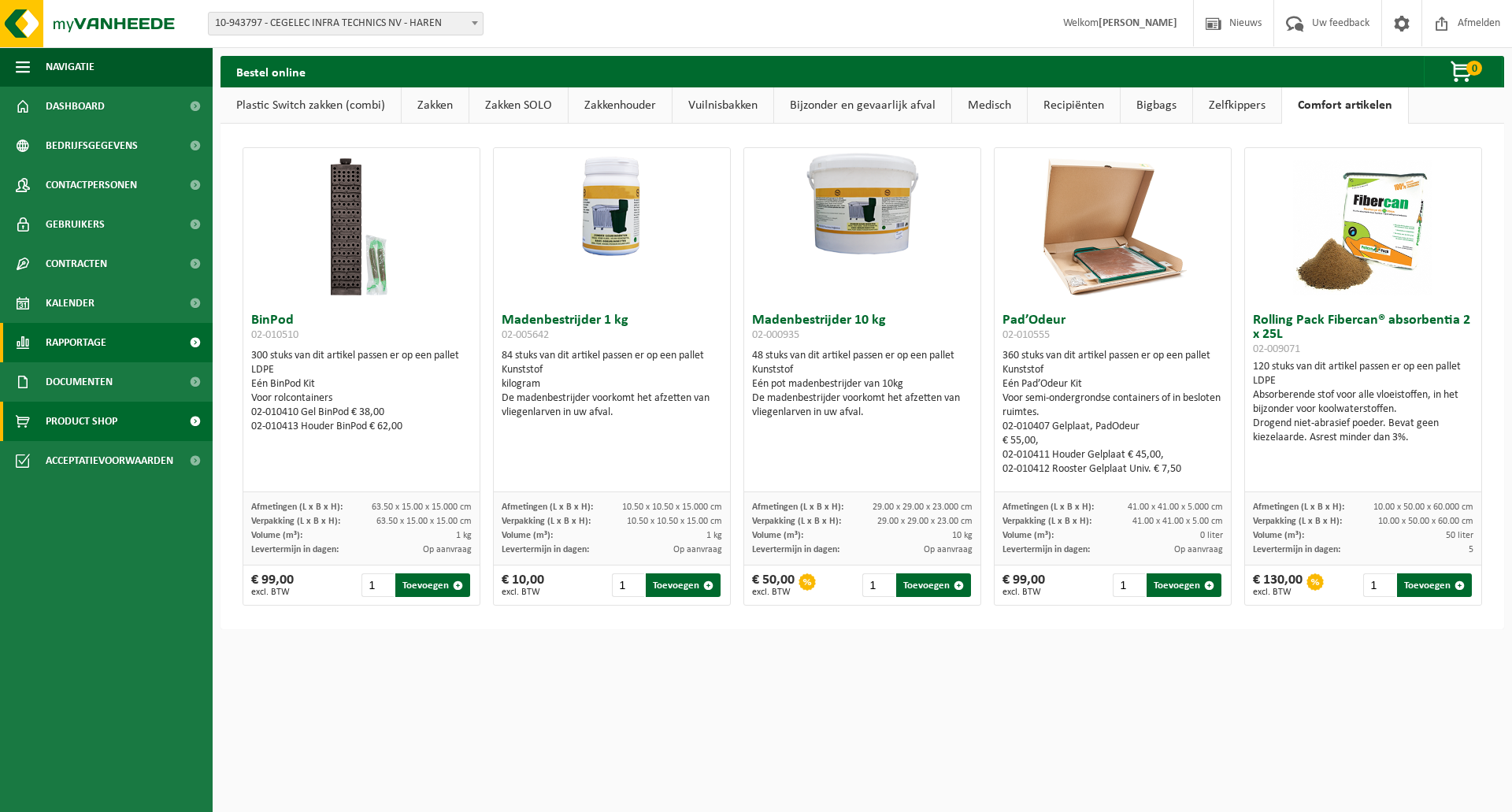
click at [130, 356] on link "Rapportage" at bounding box center [106, 342] width 213 height 39
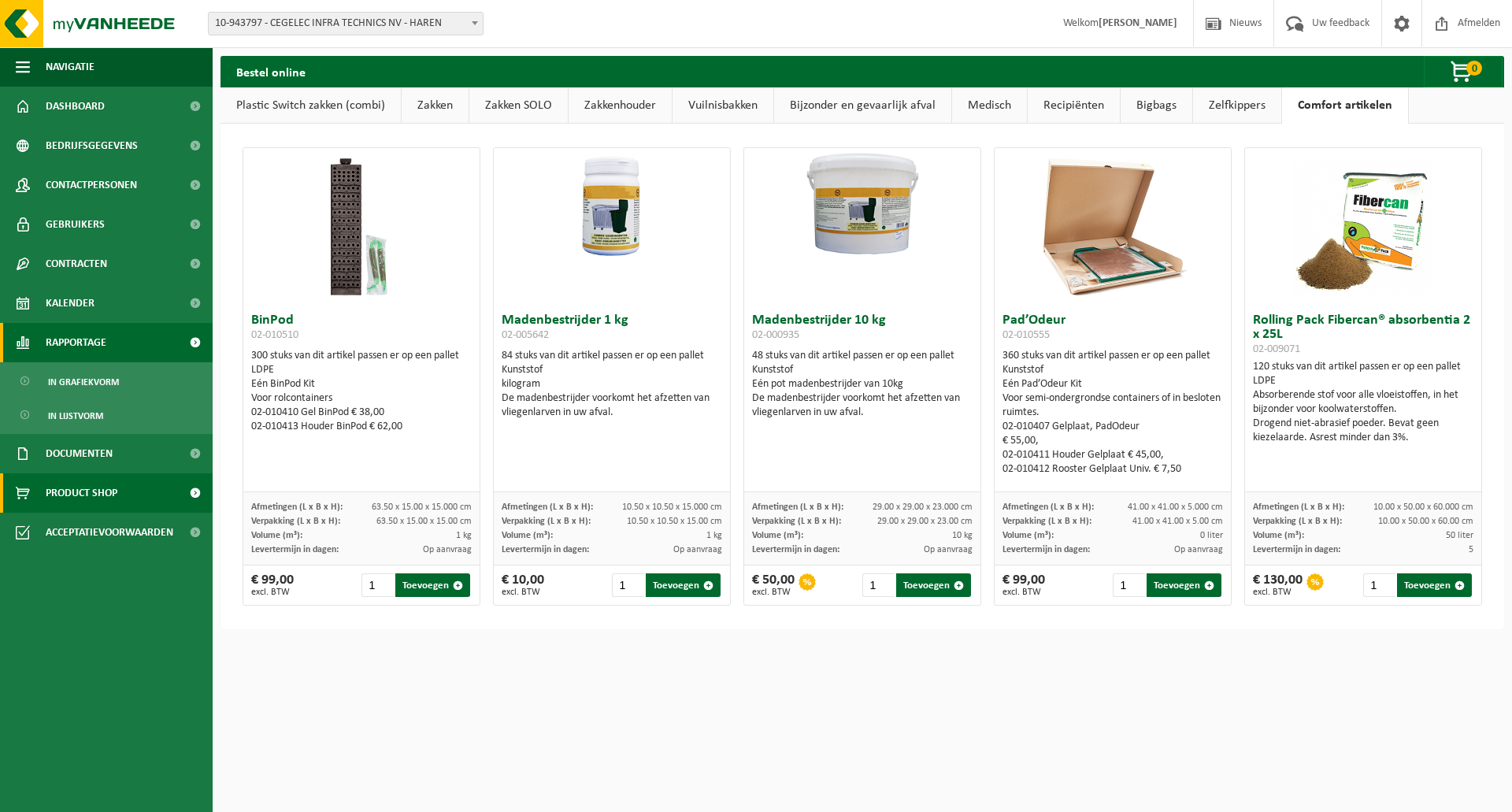
click at [131, 349] on link "Rapportage" at bounding box center [106, 342] width 213 height 39
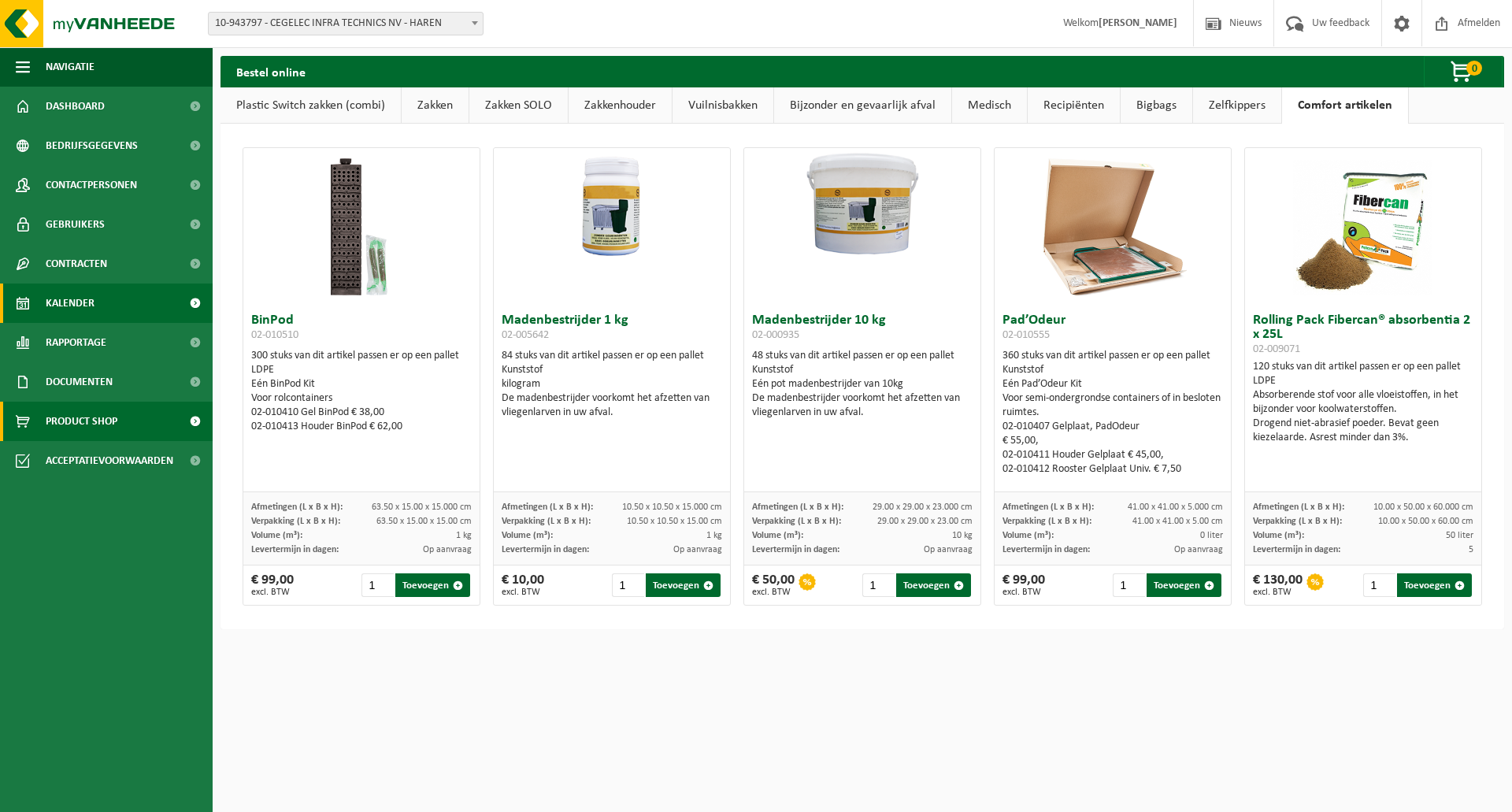
click at [134, 318] on link "Kalender" at bounding box center [106, 303] width 213 height 39
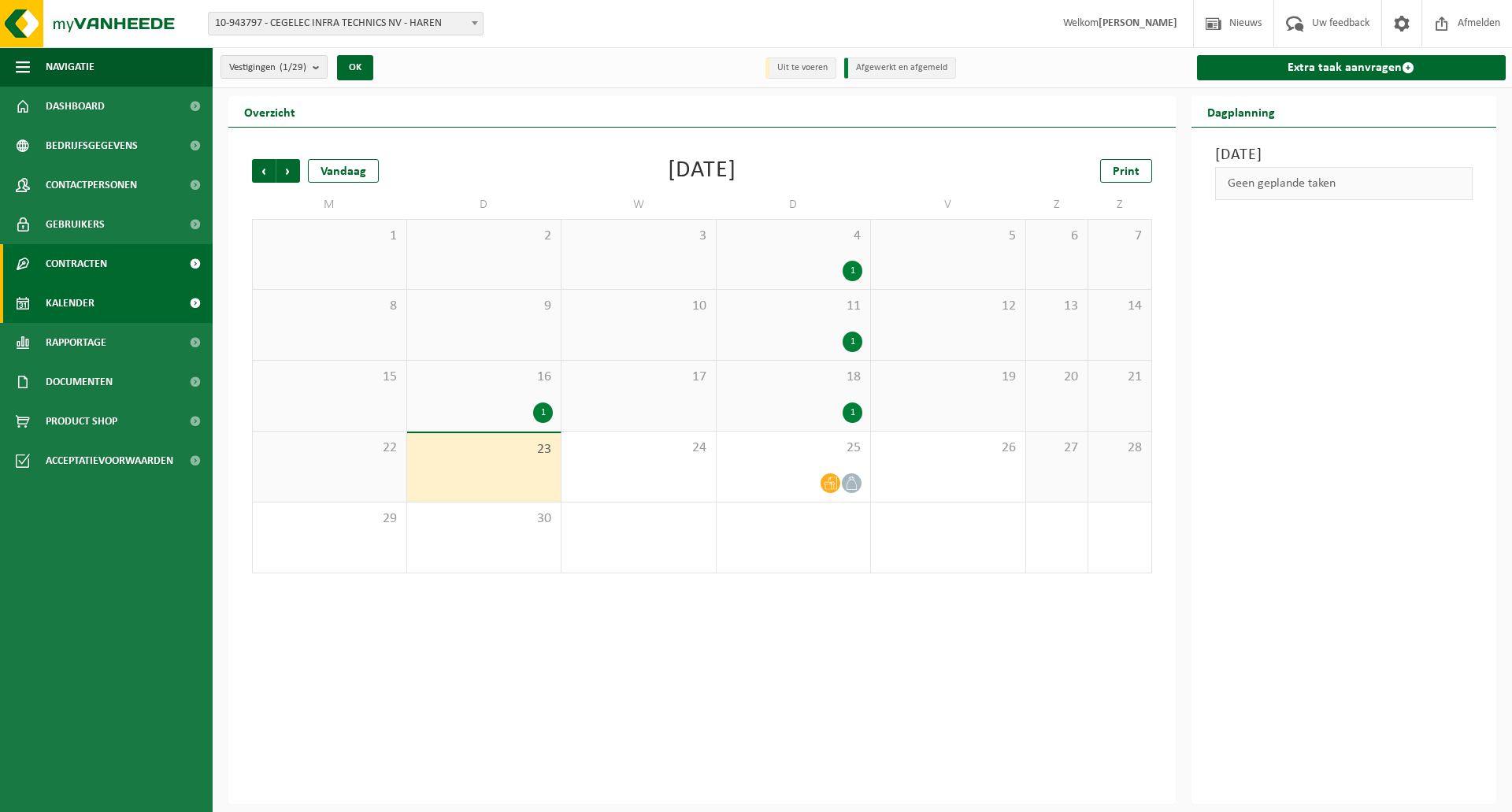
click at [139, 267] on link "Contracten" at bounding box center [106, 263] width 213 height 39
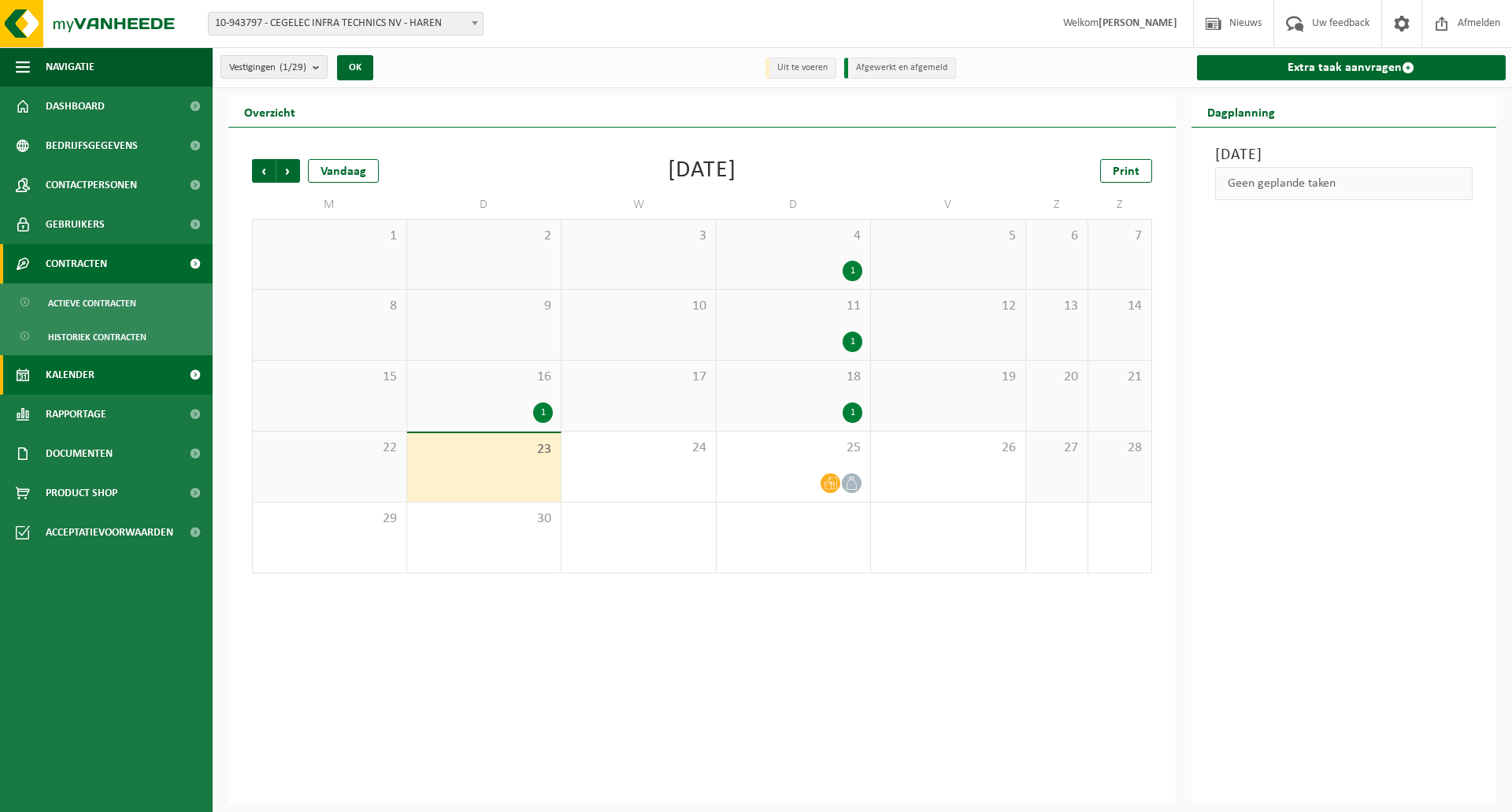
click at [139, 267] on link "Contracten" at bounding box center [106, 263] width 213 height 39
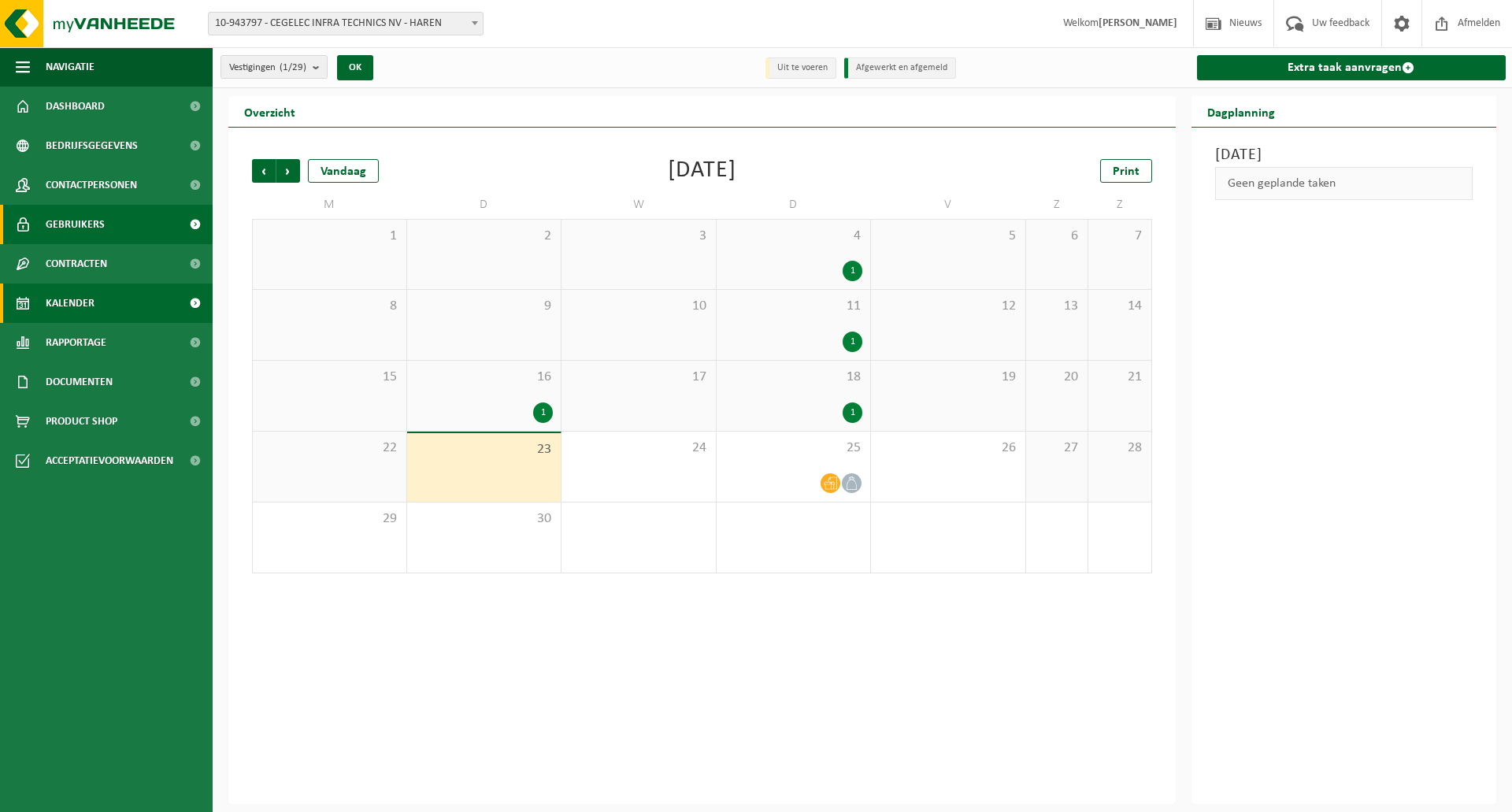
click at [136, 237] on link "Gebruikers" at bounding box center [106, 224] width 213 height 39
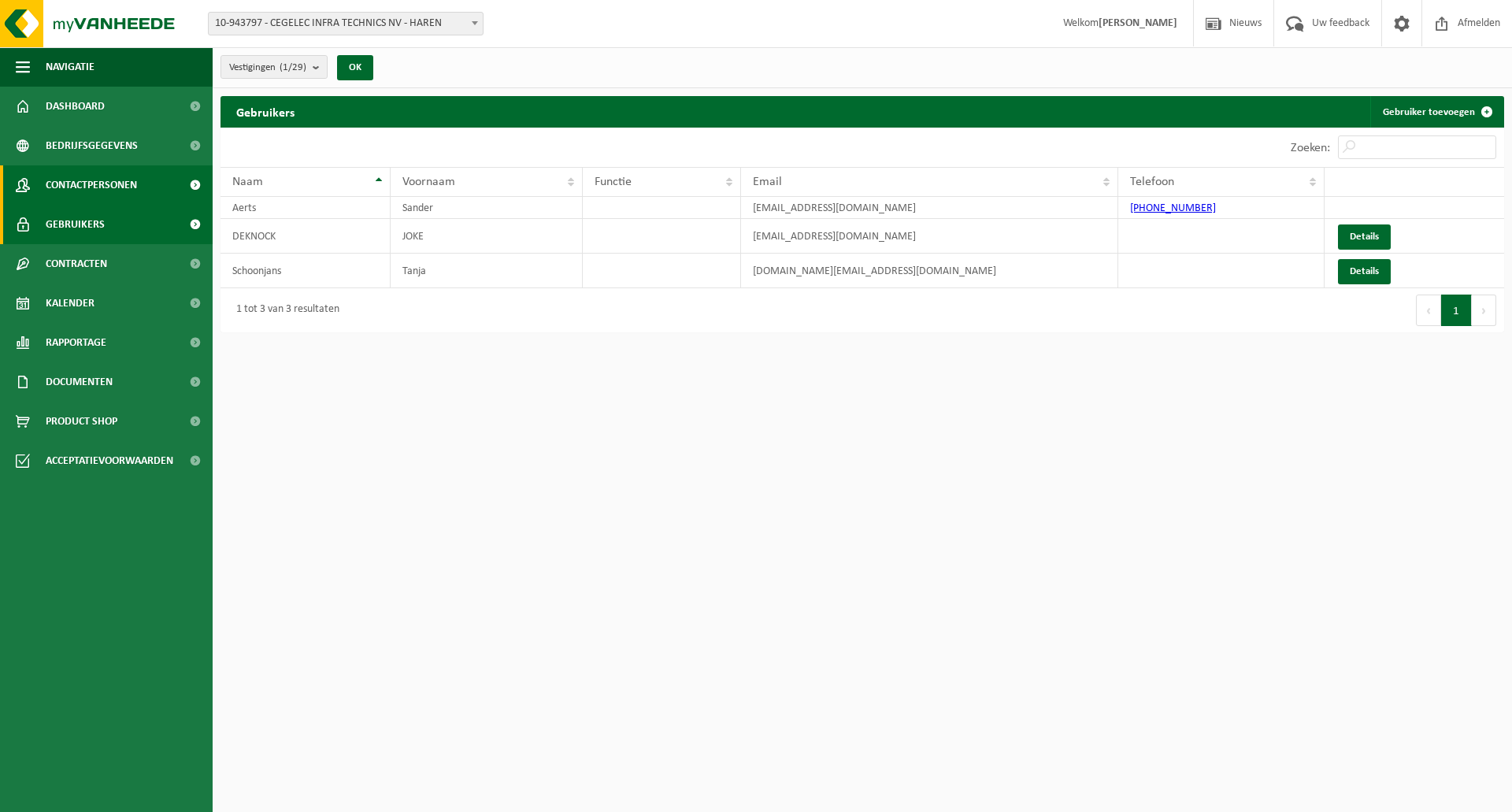
click at [149, 180] on link "Contactpersonen" at bounding box center [106, 184] width 213 height 39
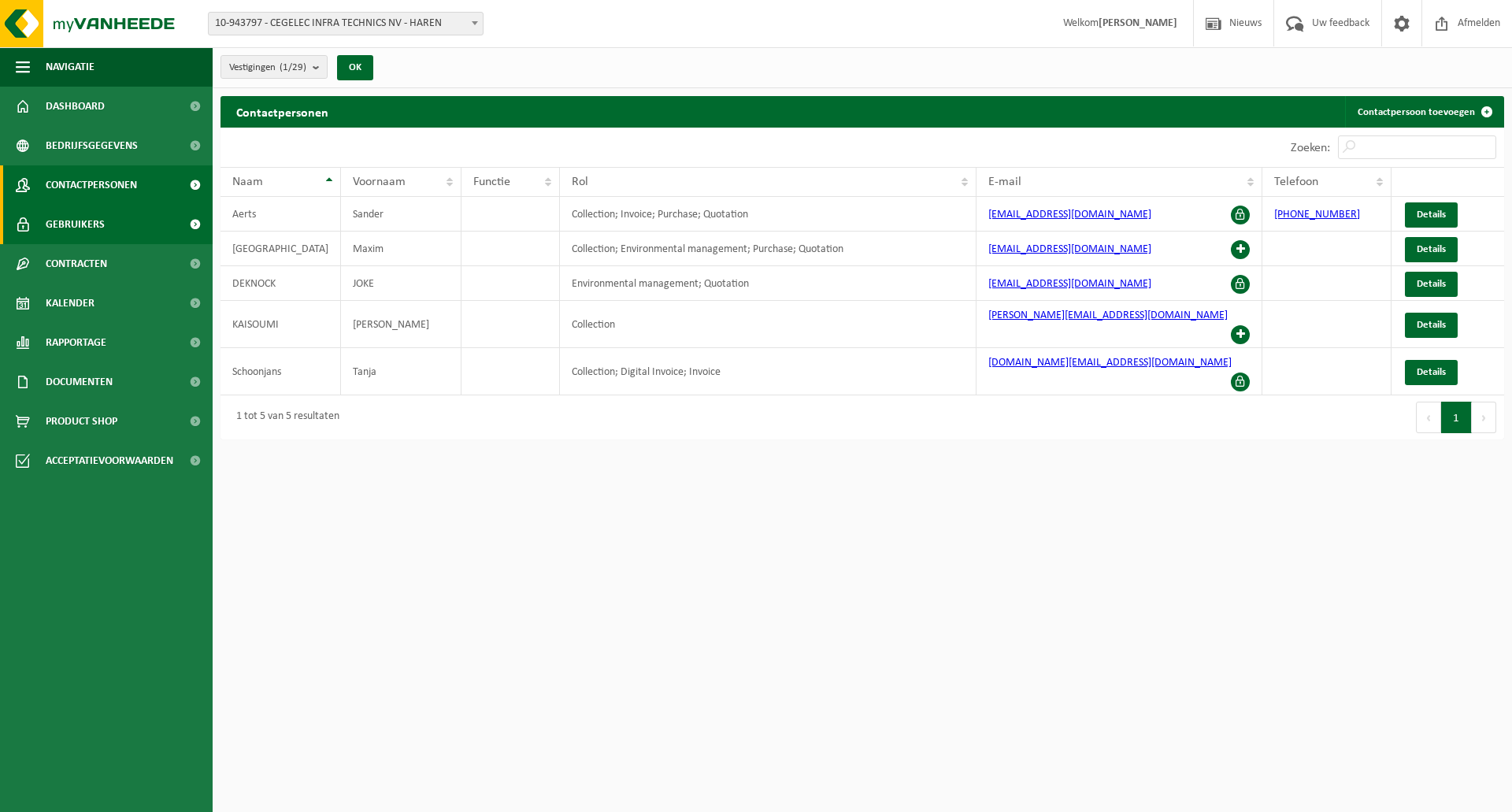
click at [150, 223] on link "Gebruikers" at bounding box center [106, 224] width 213 height 39
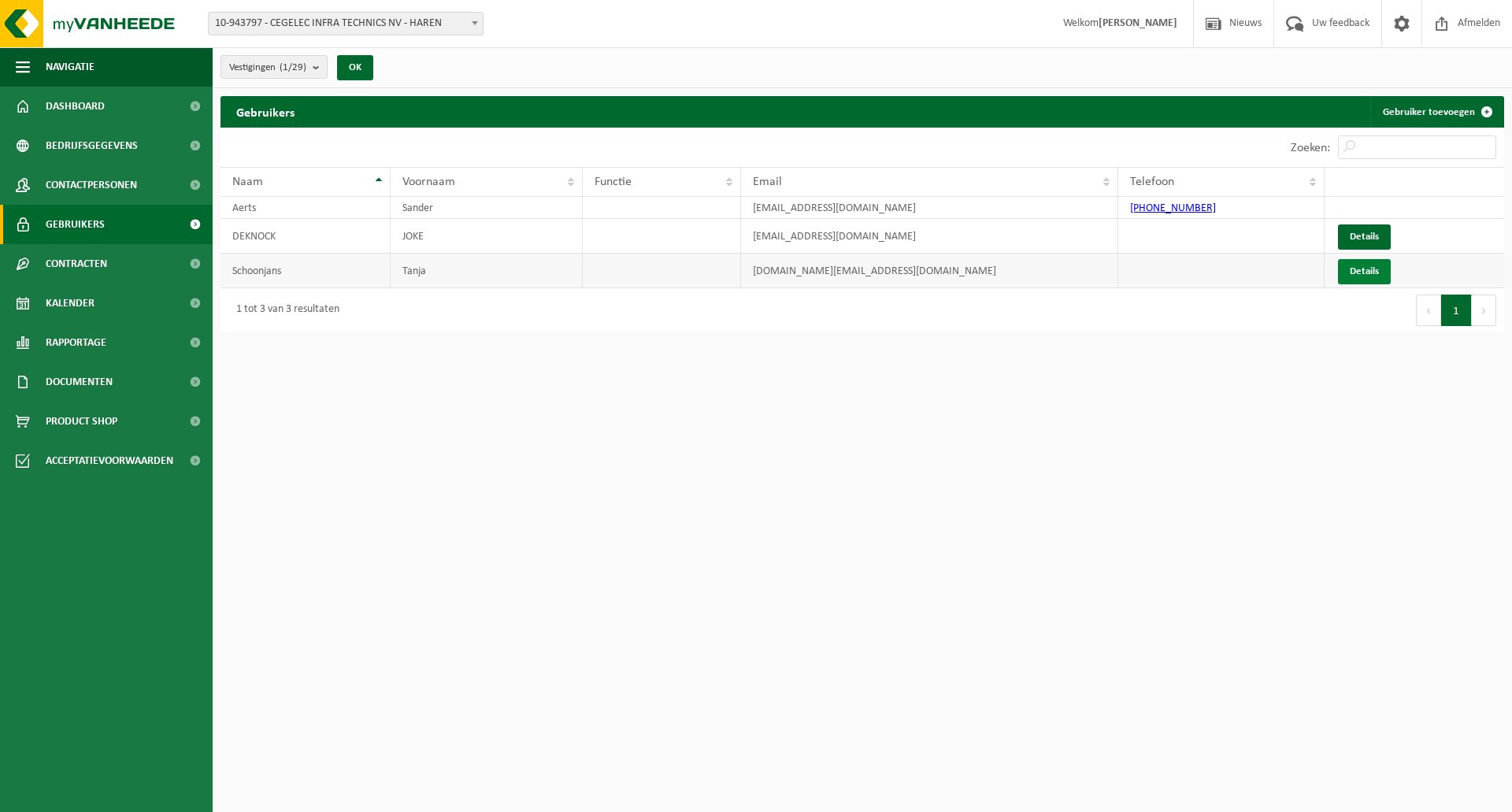
click at [1364, 278] on link "Details" at bounding box center [1364, 271] width 52 height 25
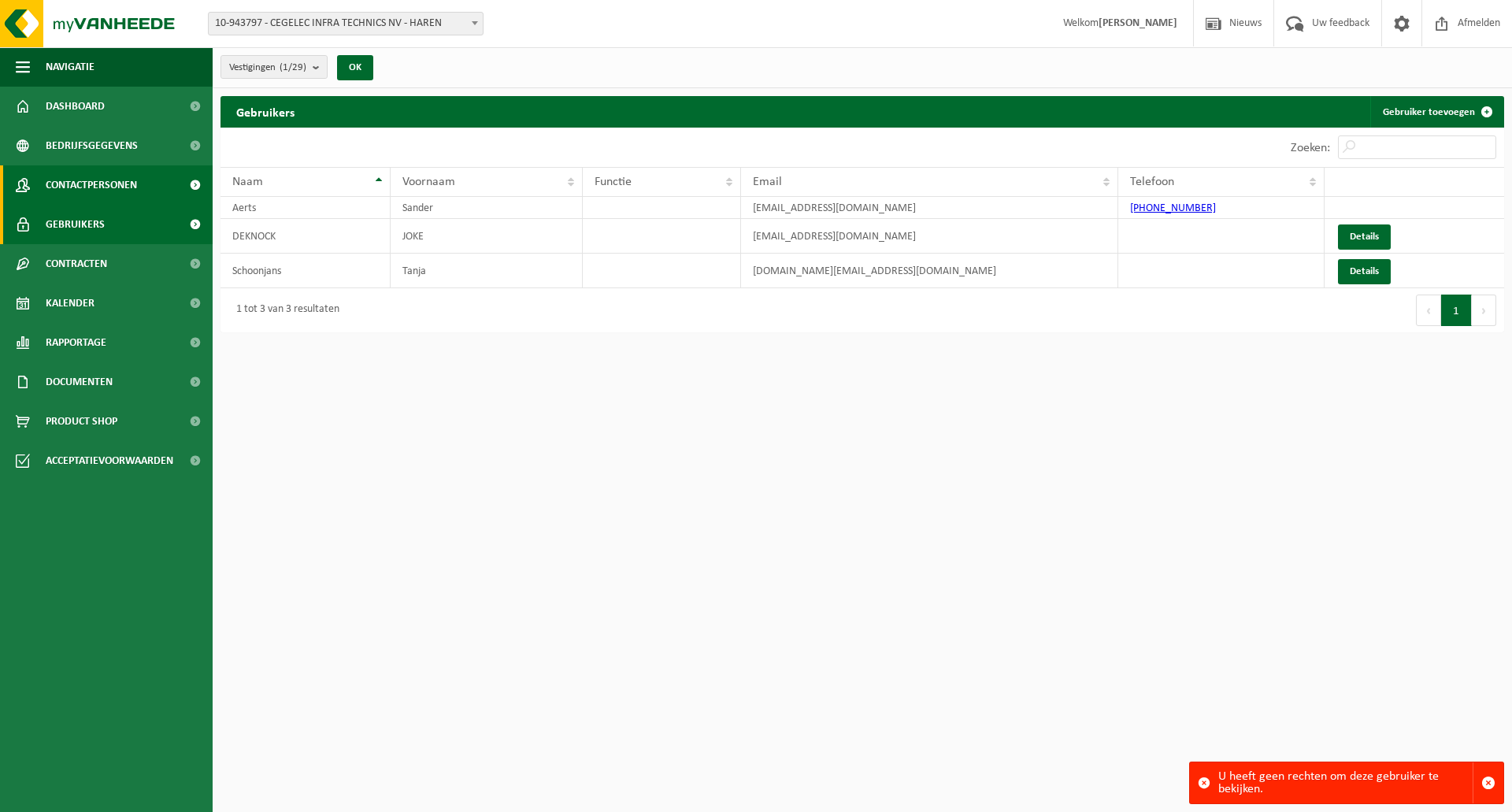
click at [150, 187] on link "Contactpersonen" at bounding box center [106, 184] width 213 height 39
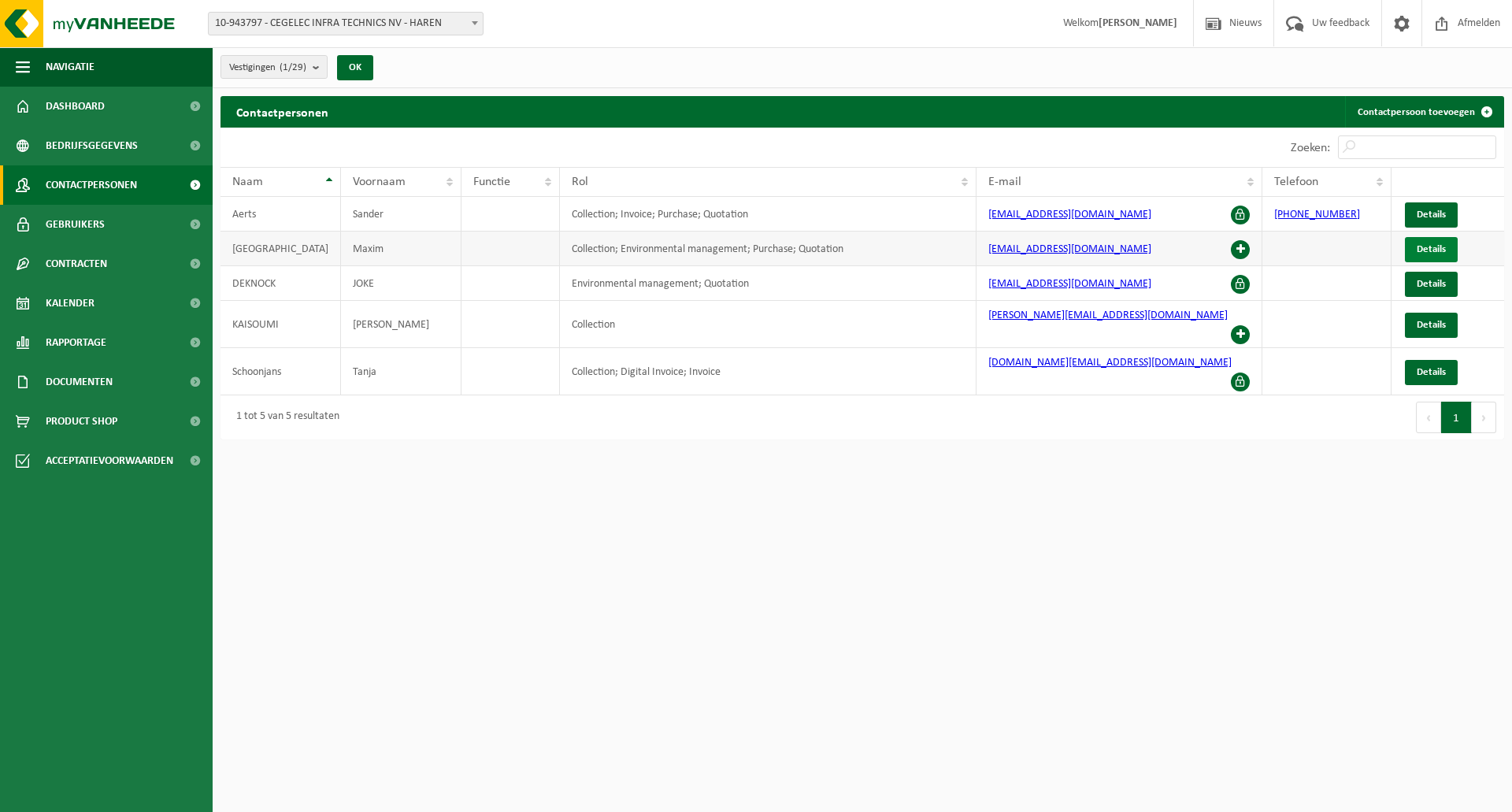
click at [1417, 249] on span "Details" at bounding box center [1431, 249] width 29 height 10
